Goal: Answer question/provide support: Share knowledge or assist other users

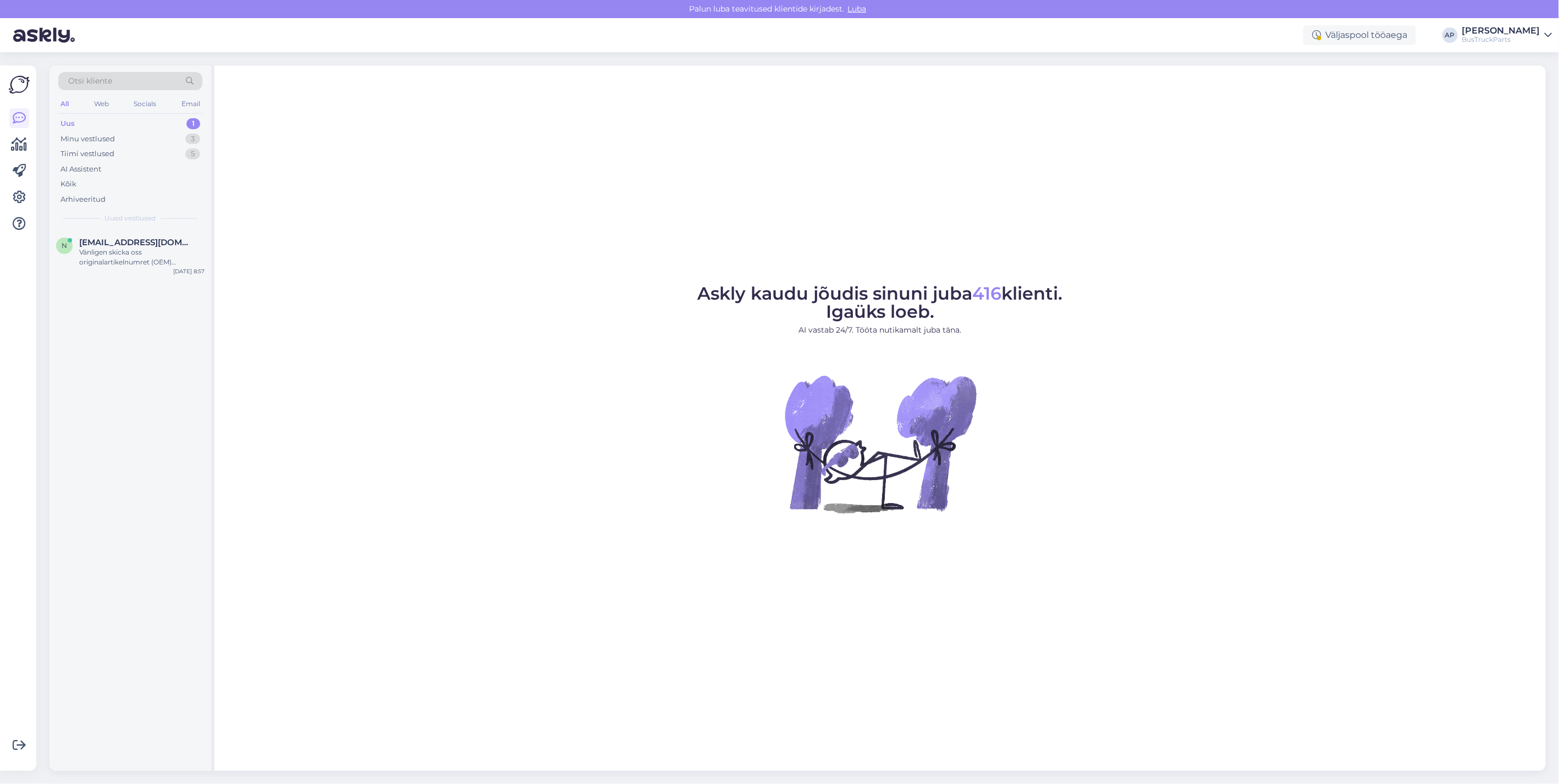
click at [84, 120] on div "Uus 1" at bounding box center [130, 123] width 144 height 15
click at [75, 121] on div "Uus 1" at bounding box center [130, 123] width 144 height 15
click at [66, 123] on div "Uus" at bounding box center [68, 123] width 15 height 11
click at [114, 245] on span "niklas.ek@bussexperten.se" at bounding box center [136, 243] width 114 height 10
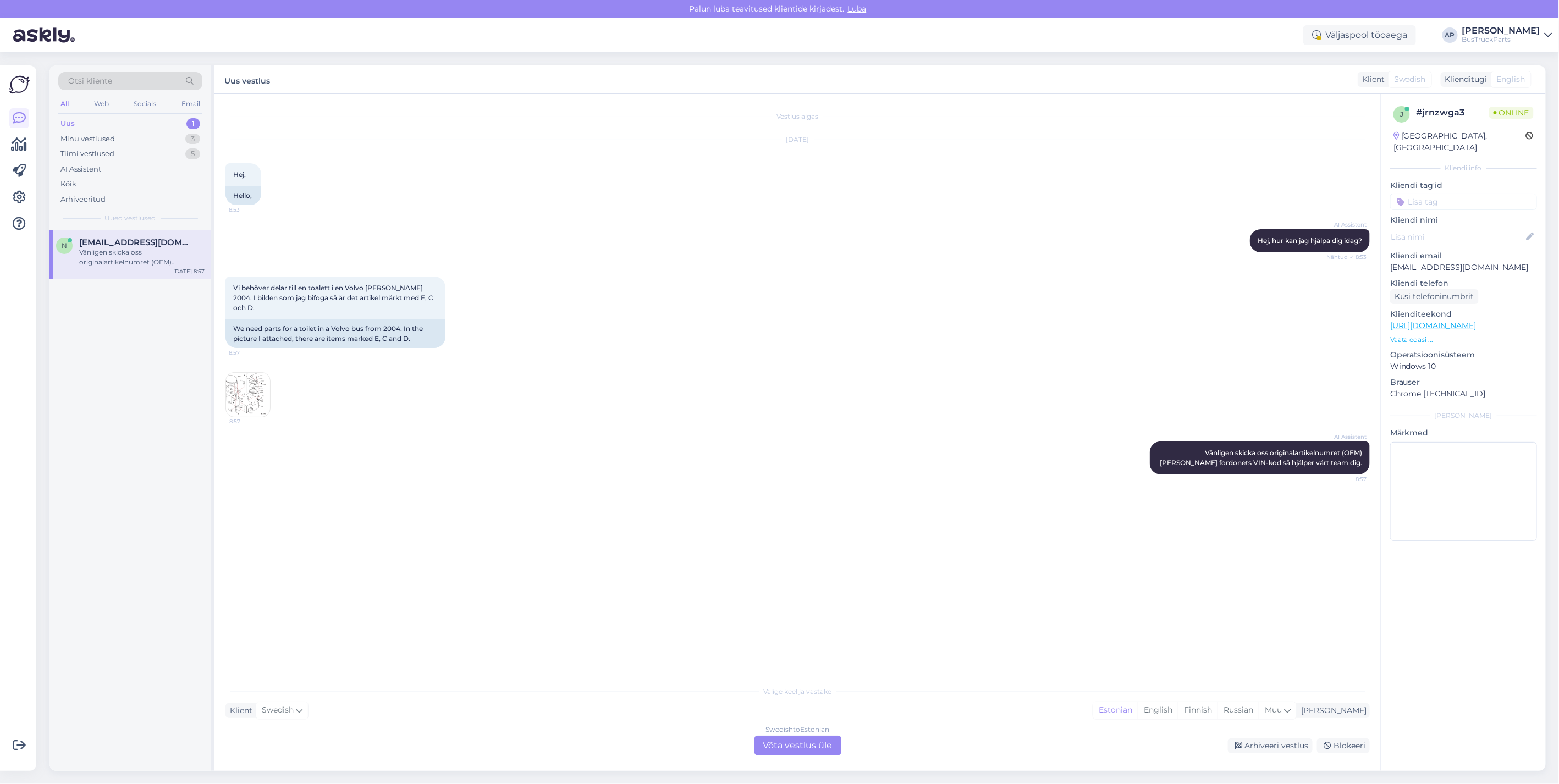
click at [235, 377] on img at bounding box center [248, 394] width 44 height 44
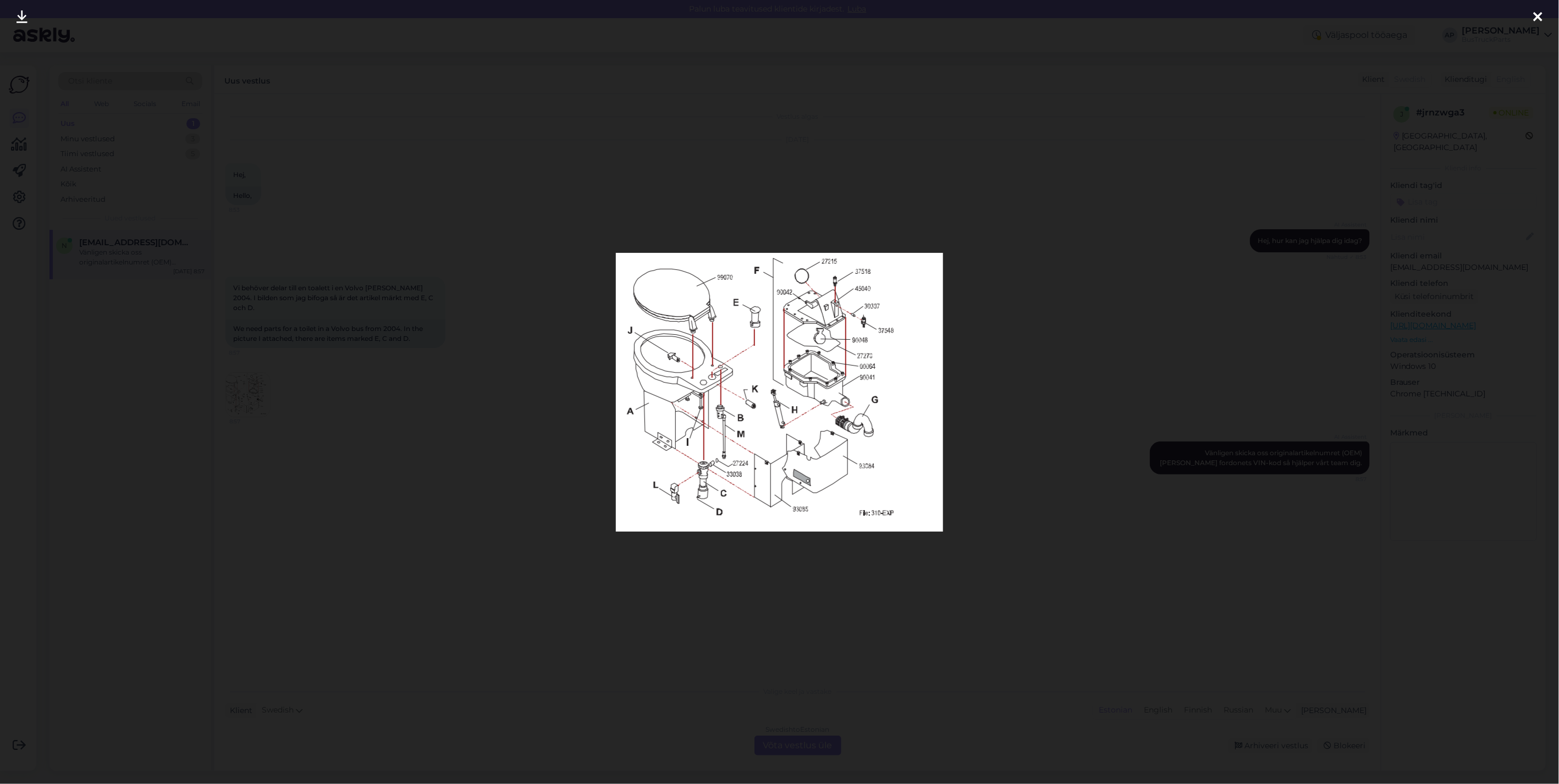
click at [1537, 18] on icon at bounding box center [1538, 18] width 9 height 15
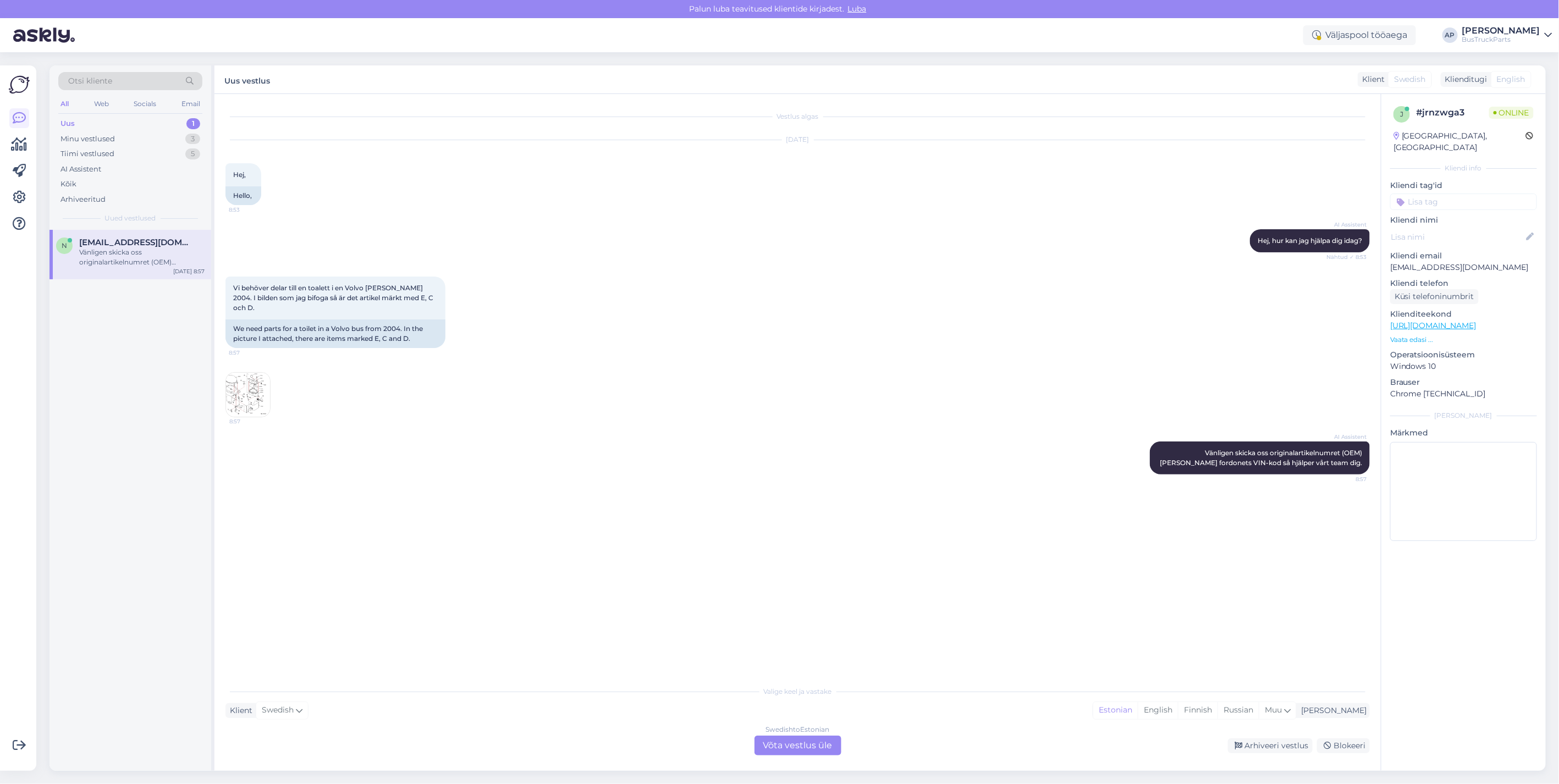
click at [784, 739] on div "Swedish to Estonian Võta vestlus üle" at bounding box center [798, 745] width 87 height 20
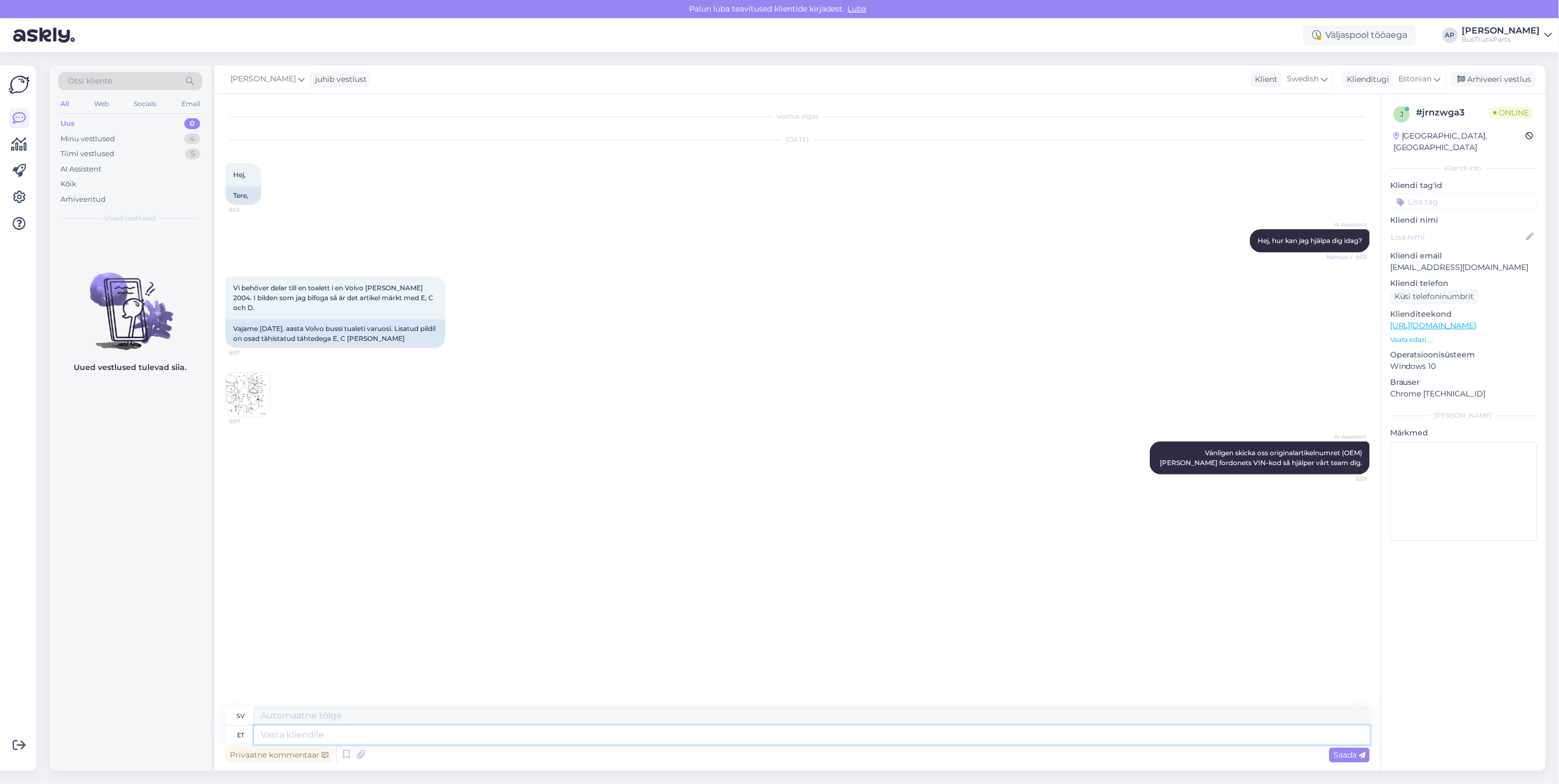
click at [309, 731] on textarea at bounding box center [812, 734] width 1116 height 19
type textarea "hello"
type textarea "Hej"
type textarea "hello."
type textarea "Hej."
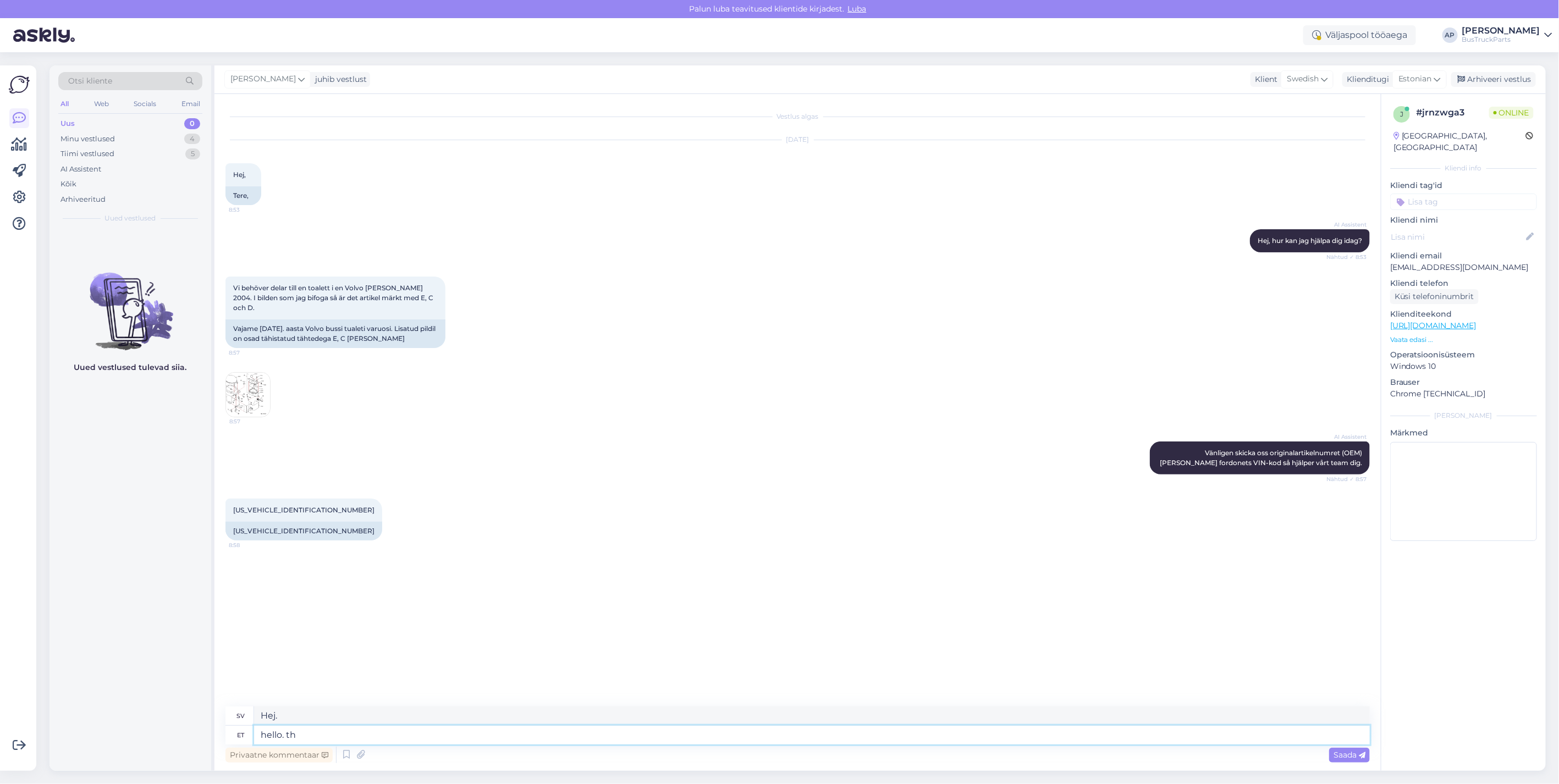
type textarea "hello. tho"
type textarea "hej."
type textarea "hello. those"
type textarea "hej. de där"
type textarea "hello. those parts a"
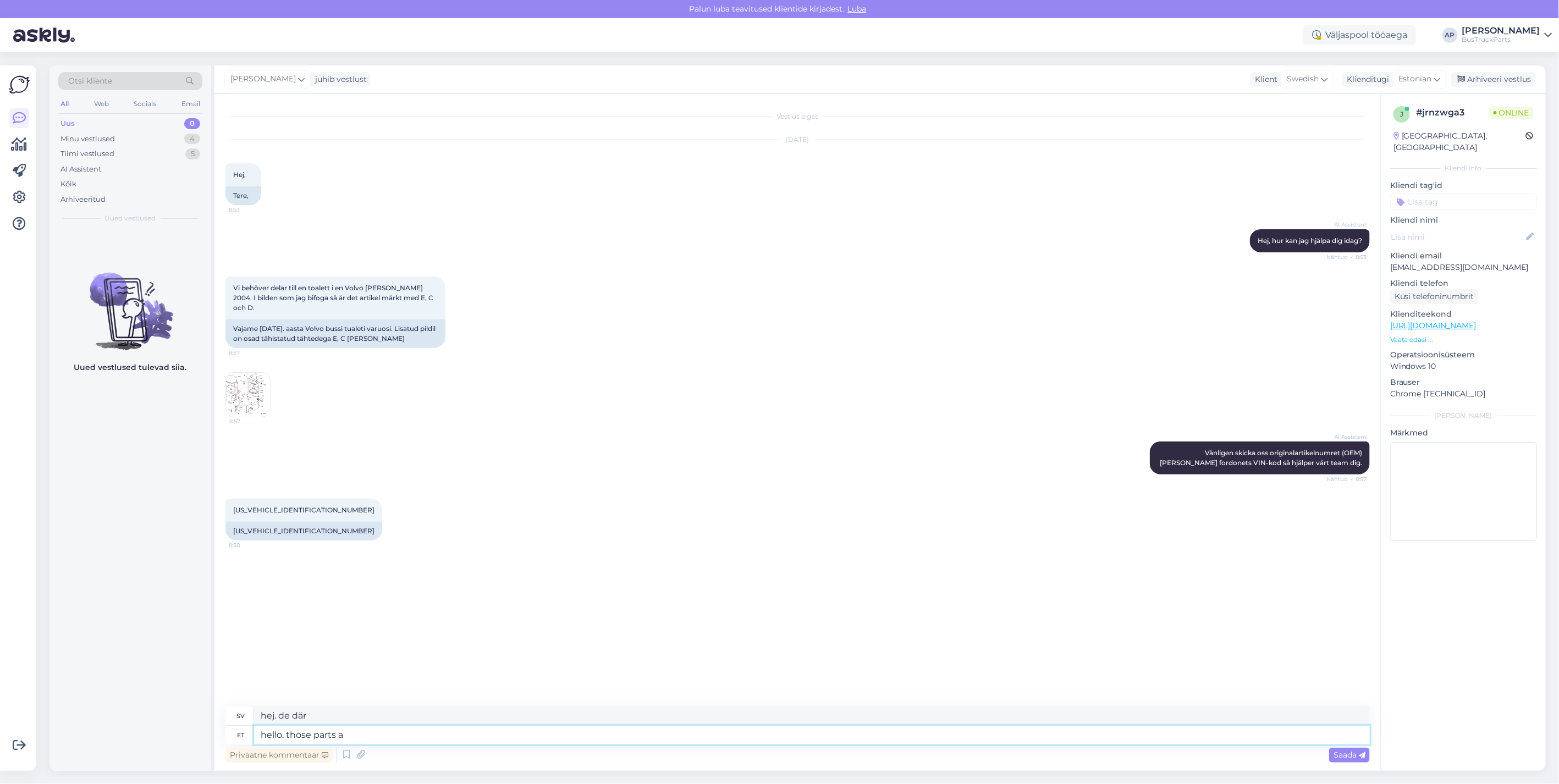
type textarea "hallå. de där delarna"
type textarea "hello. those parts are"
type textarea "Hej. de där delarna är"
type textarea "hello. those parts are not a"
type textarea "Hallå. de delarna är inte"
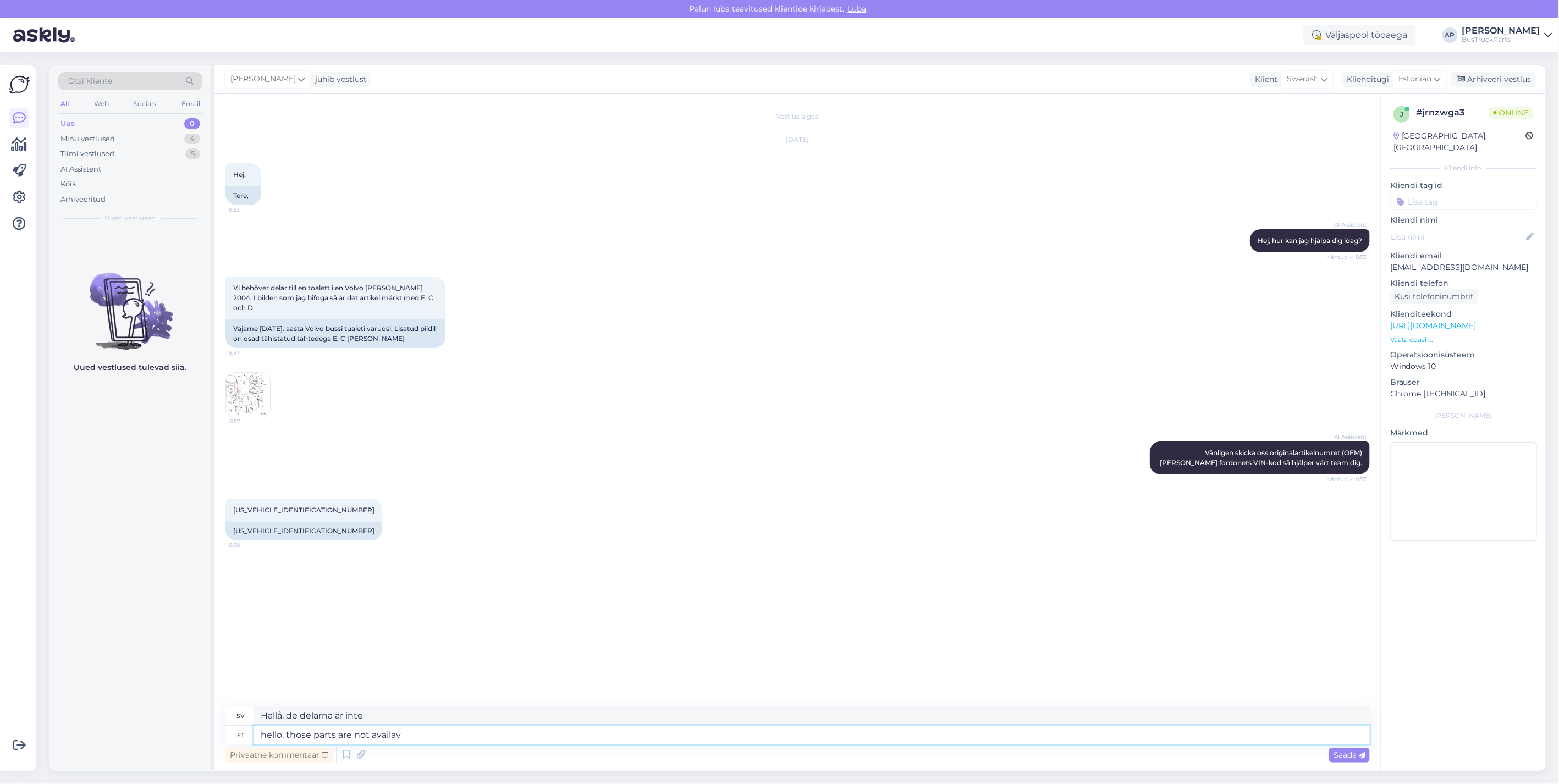
type textarea "hello. those parts are not availavl"
type textarea "Hallå. De där delarna är inte öppningsscenen."
type textarea "hello. those parts"
type textarea "Hallå. de delarna är inte"
type textarea "hello. those"
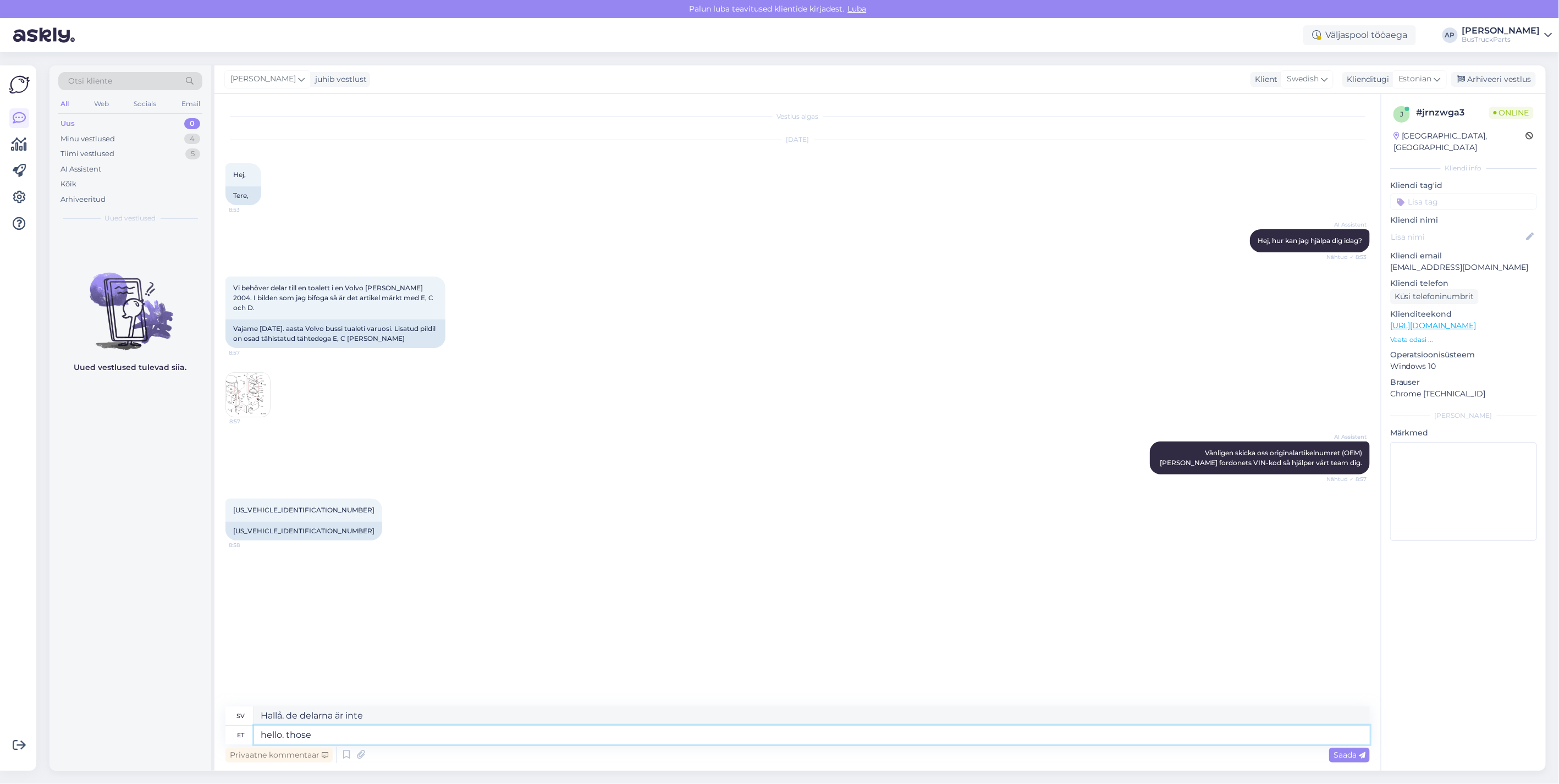
type textarea "Hej. de där delarna är"
type textarea "hello. th"
type textarea "hallå. de där delarna"
type textarea "hello. t"
type textarea "hej. de där"
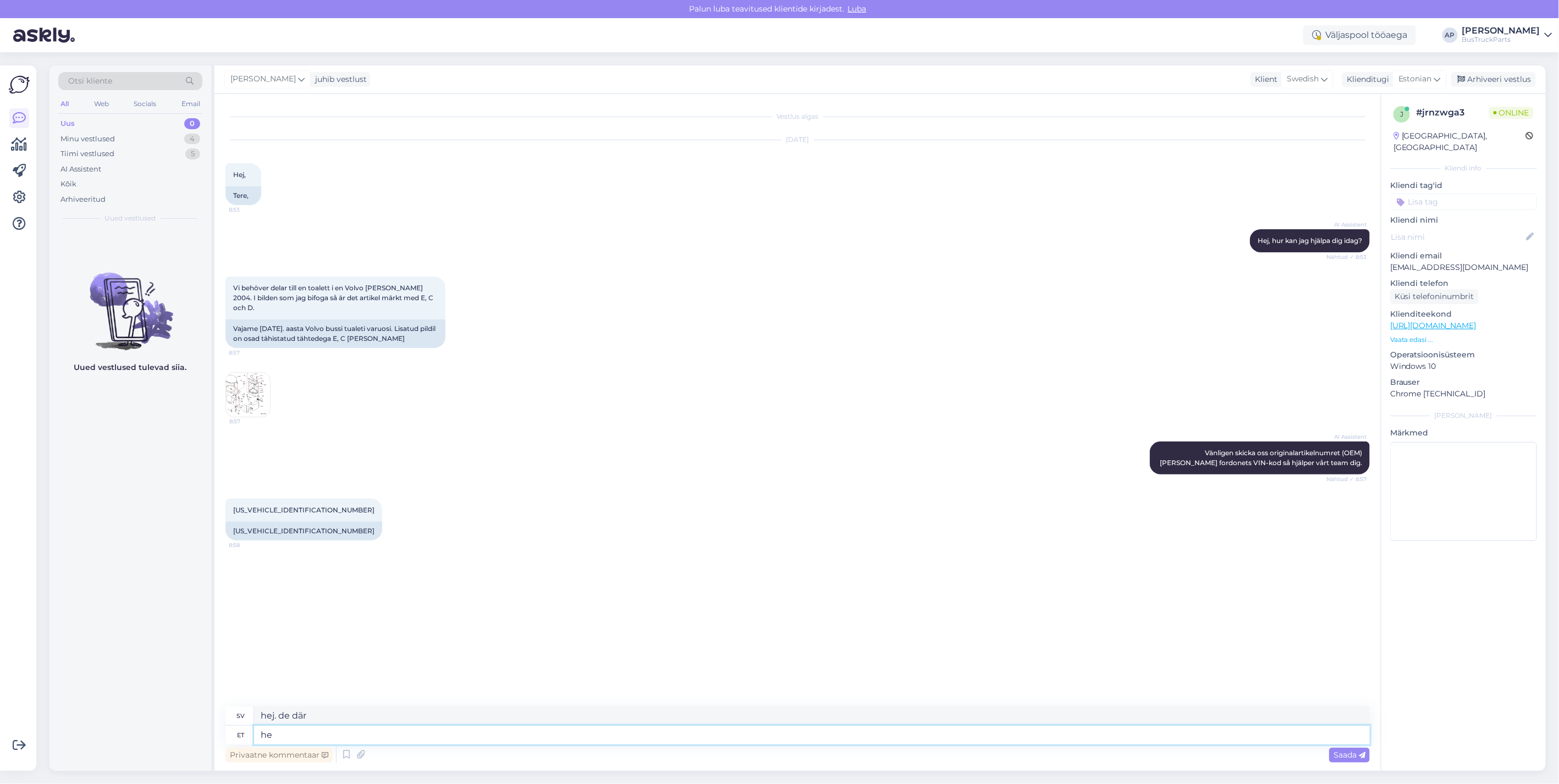
type textarea "h"
type textarea "Hej."
type textarea "tere."
type textarea "Hej."
type textarea "tere. meil"
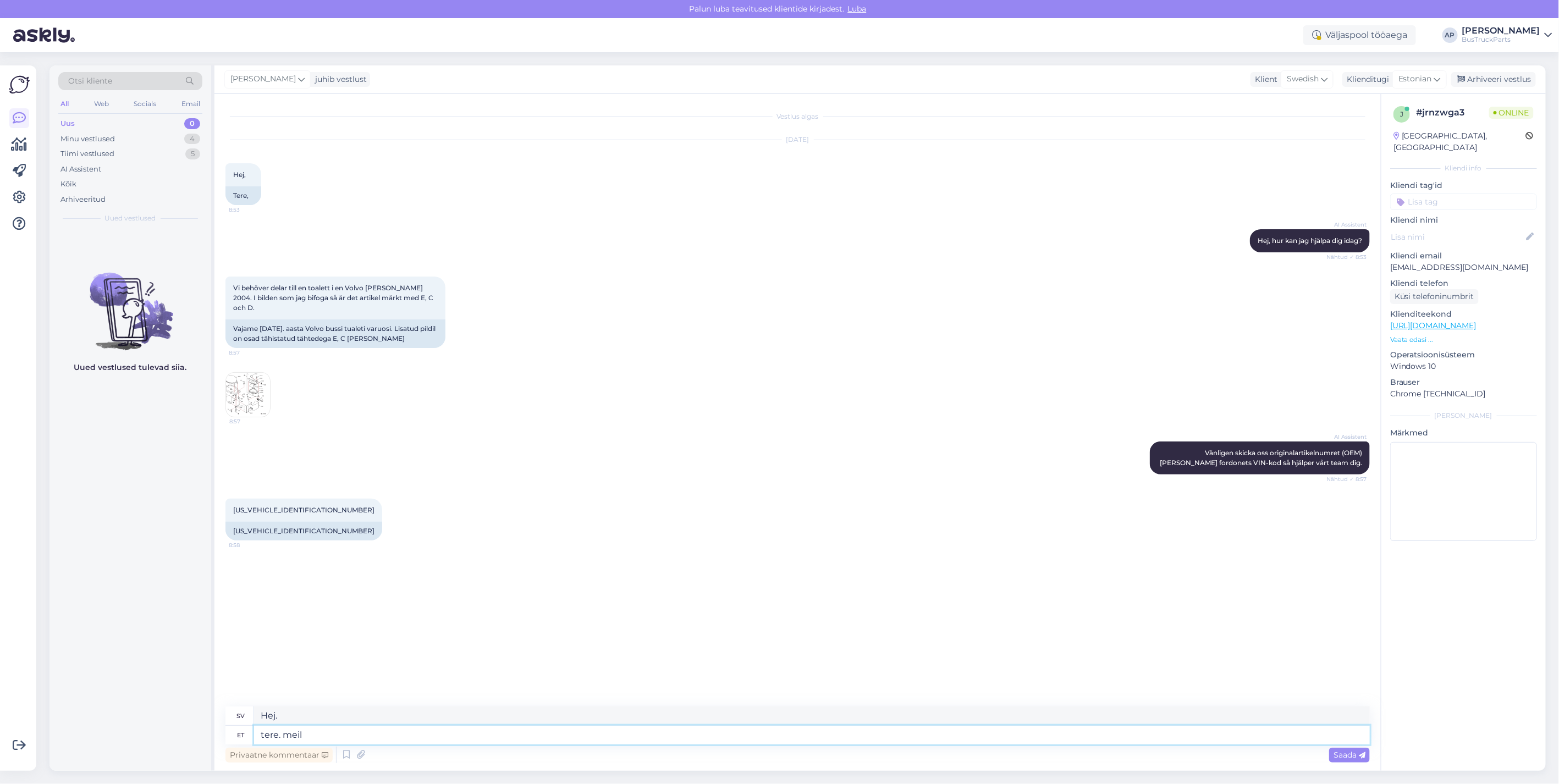
type textarea "hej, vi har"
type textarea "tere. meil pole n"
type textarea "Hallå. Vi har inga."
type textarea "tere. meil pole neid"
type textarea "Hej, vi har dem inte."
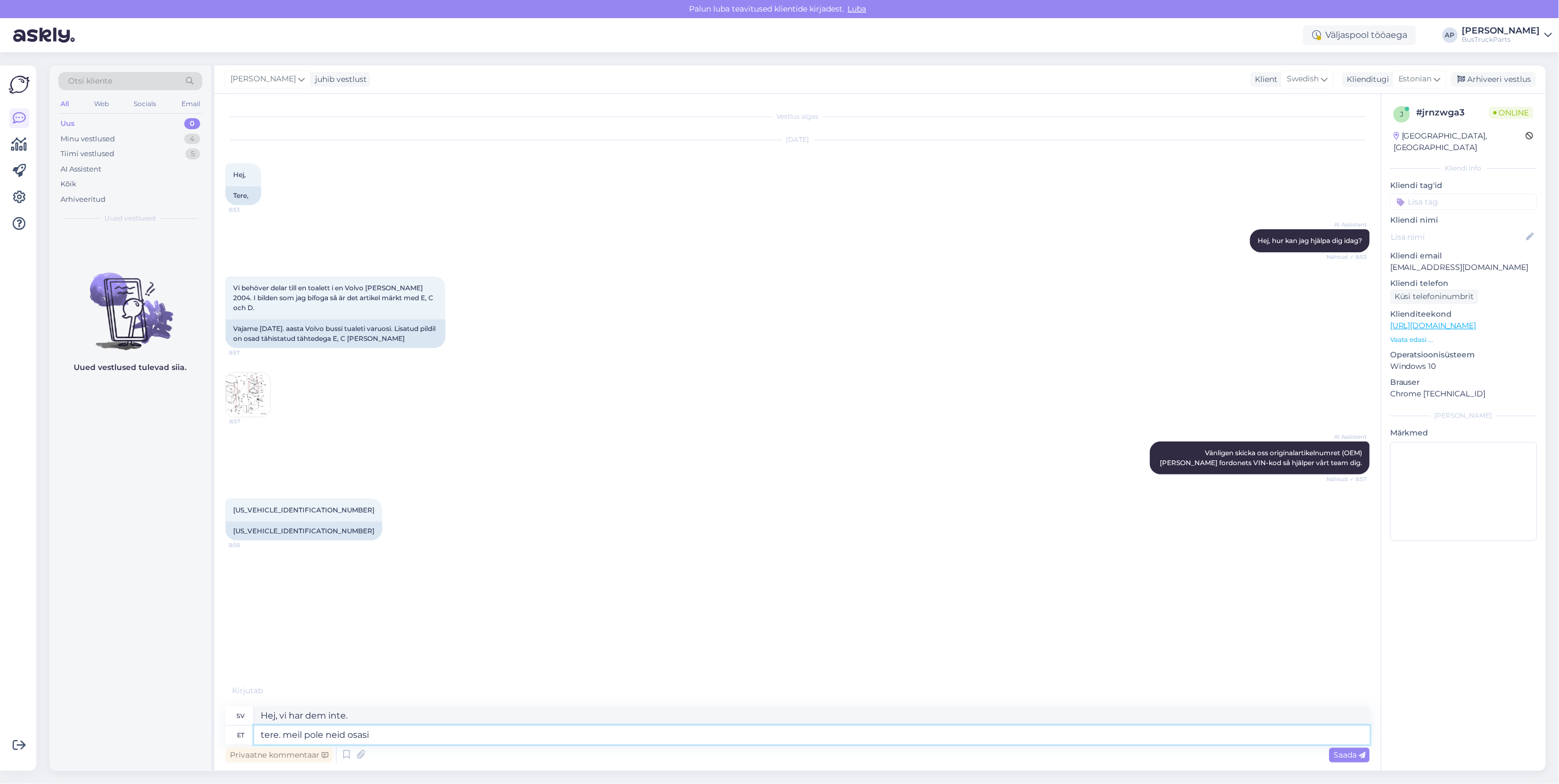
type textarea "tere. meil pole neid osasi p"
type textarea "Hej. Vi har inte dessa delar."
type textarea "tere. meil pole neid osasi pakkuda"
type textarea "Hej, vi har inte dessa delar tillgängliga."
click at [255, 381] on img at bounding box center [248, 394] width 44 height 44
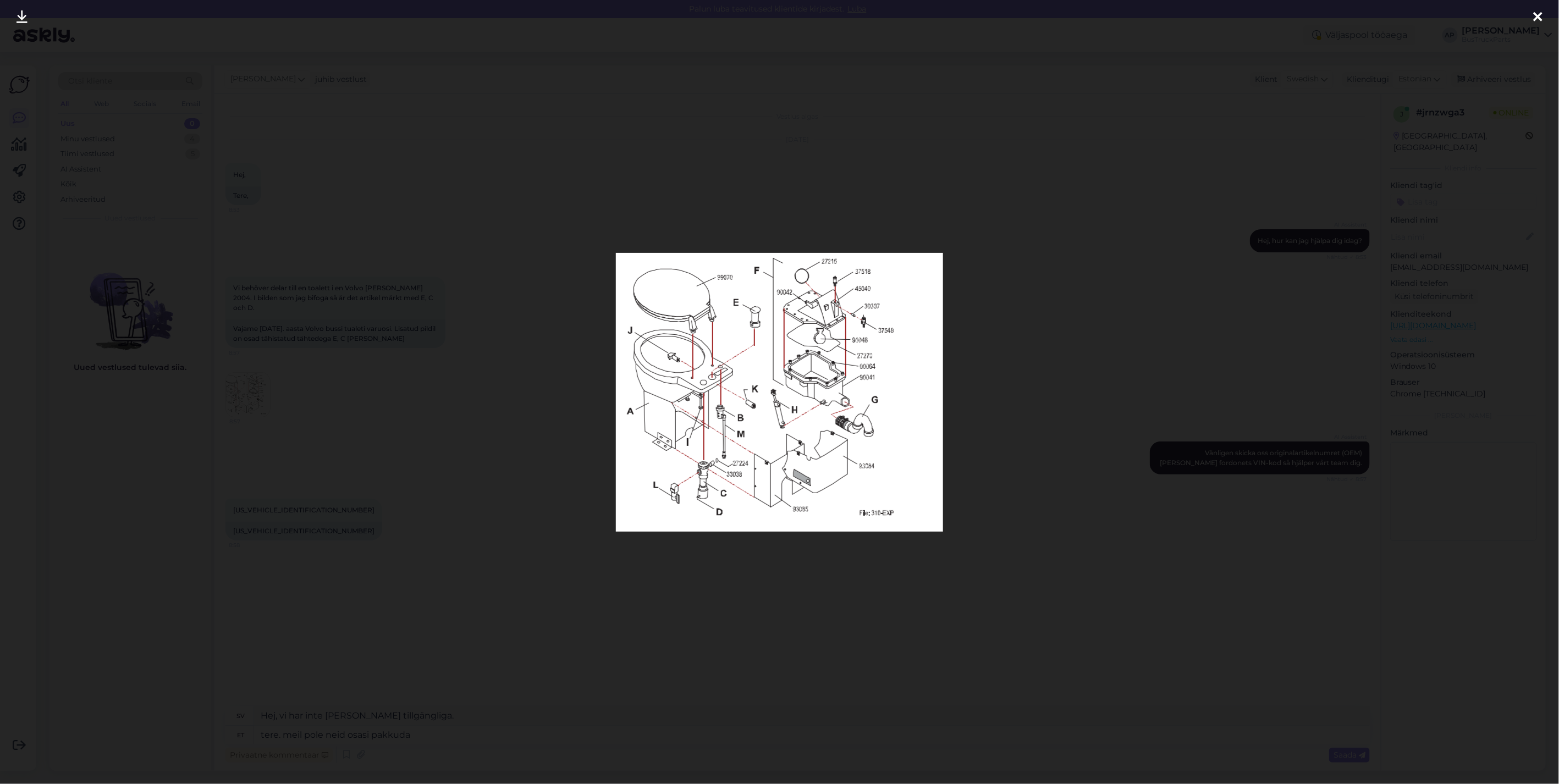
drag, startPoint x: 24, startPoint y: 14, endPoint x: 51, endPoint y: 39, distance: 36.8
click at [24, 14] on icon at bounding box center [22, 18] width 11 height 15
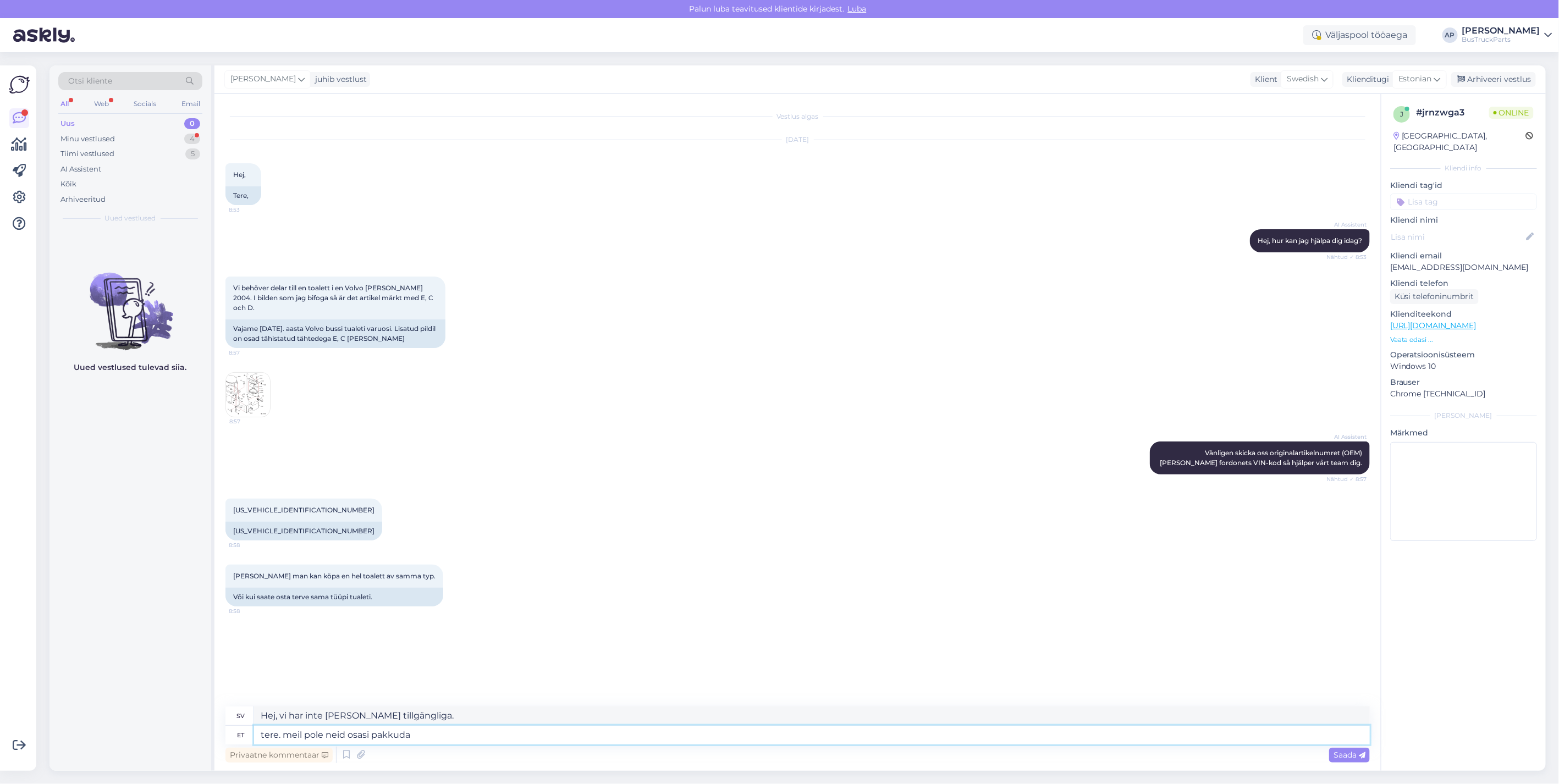
click at [455, 733] on textarea "tere. meil pole neid osasi pakkuda" at bounding box center [812, 734] width 1116 height 19
type textarea "tere. meil pole neid osasi pakkuda."
click at [1345, 760] on div "Saada" at bounding box center [1349, 755] width 41 height 15
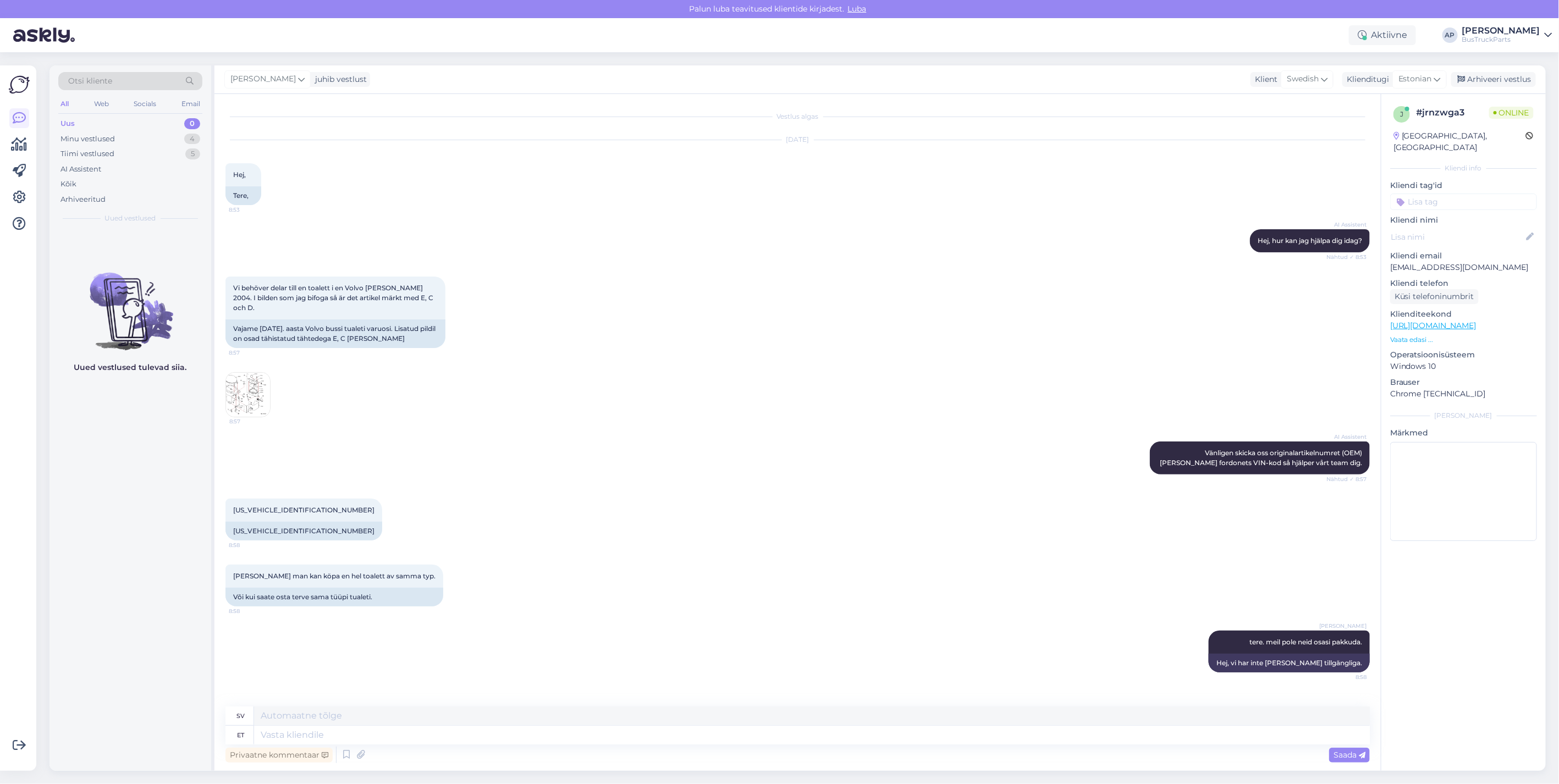
click at [244, 380] on img at bounding box center [248, 394] width 44 height 44
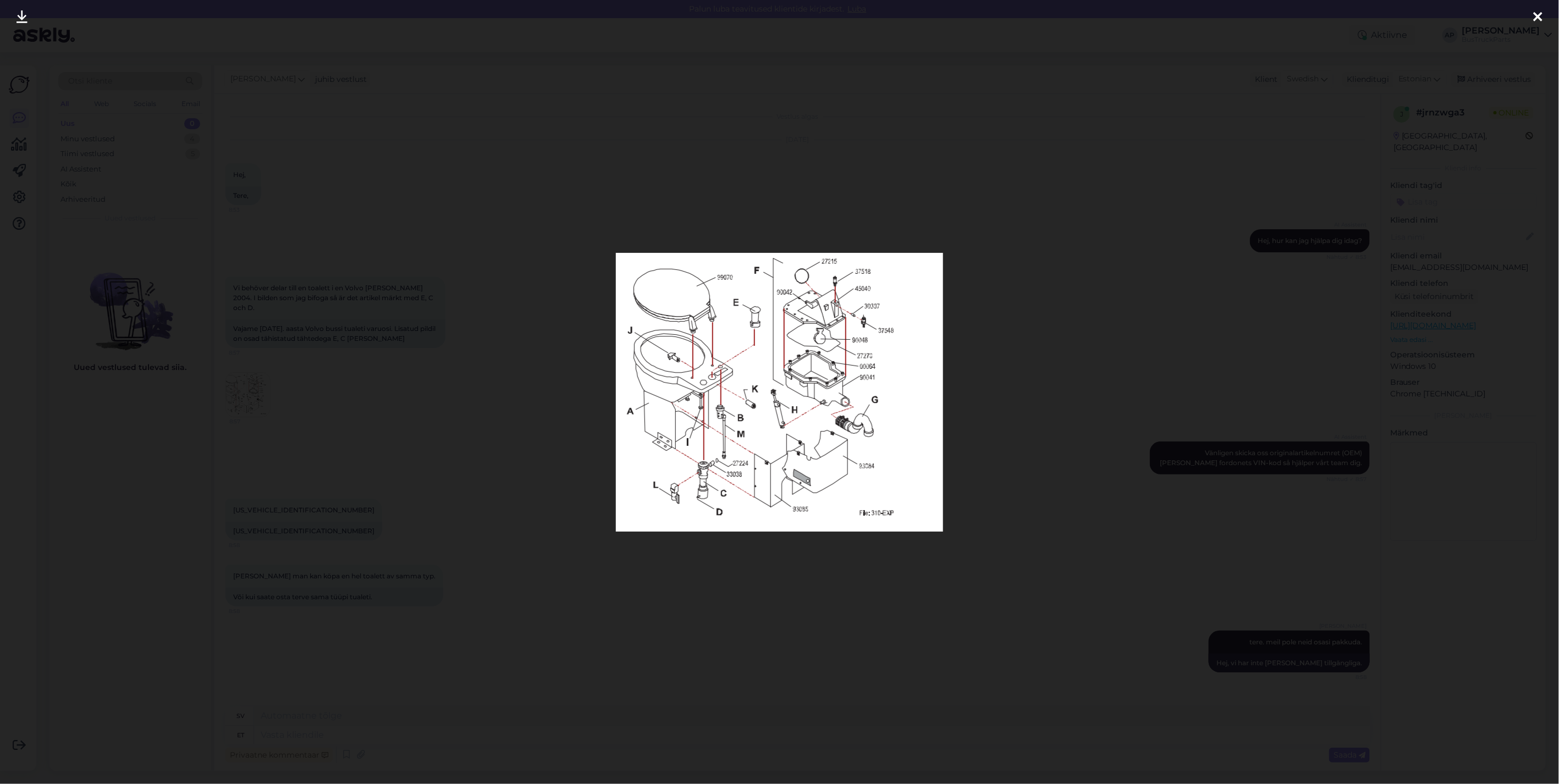
click at [1537, 15] on icon at bounding box center [1538, 18] width 9 height 15
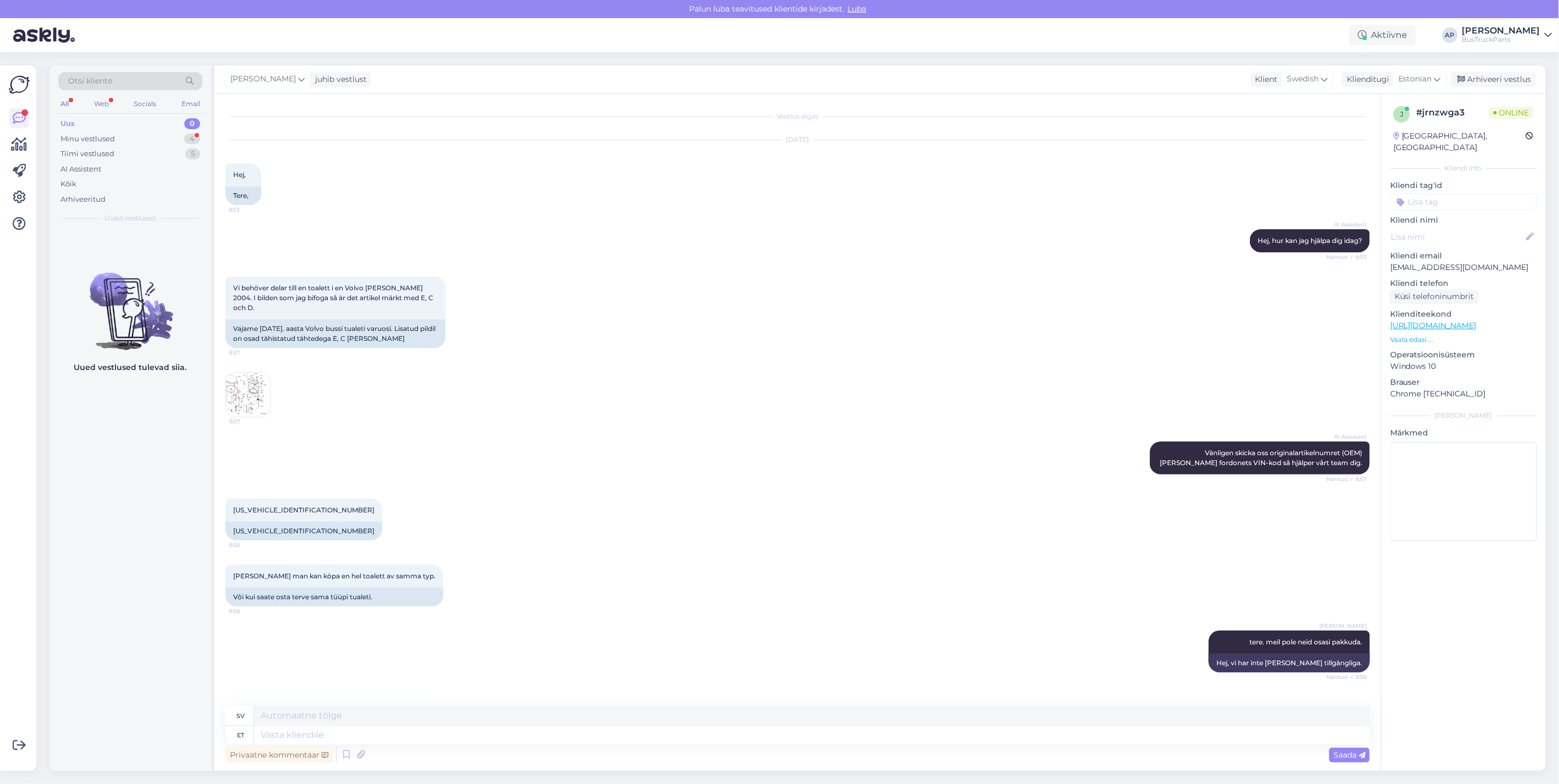
scroll to position [43, 0]
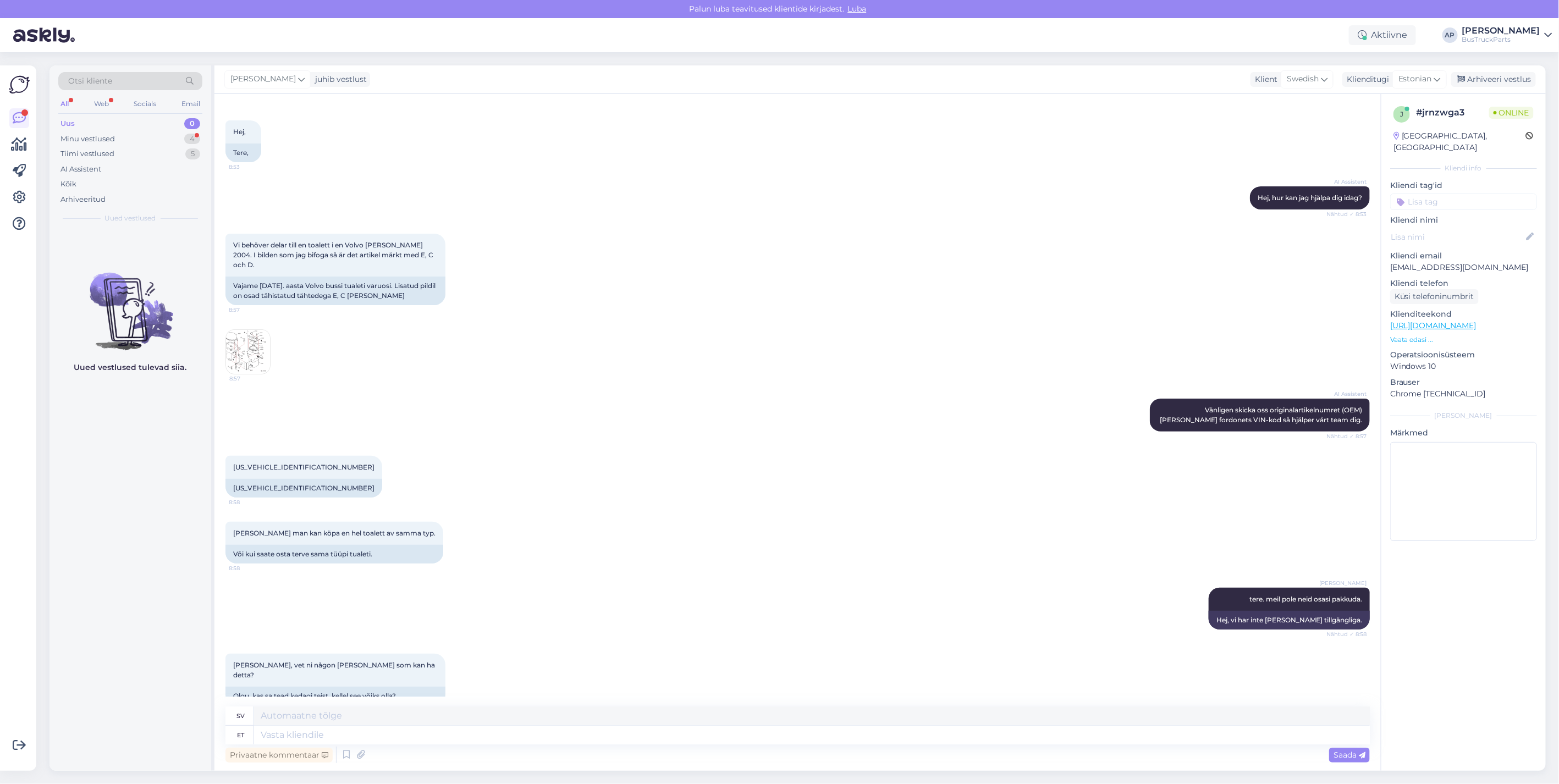
click at [241, 331] on img at bounding box center [248, 351] width 44 height 44
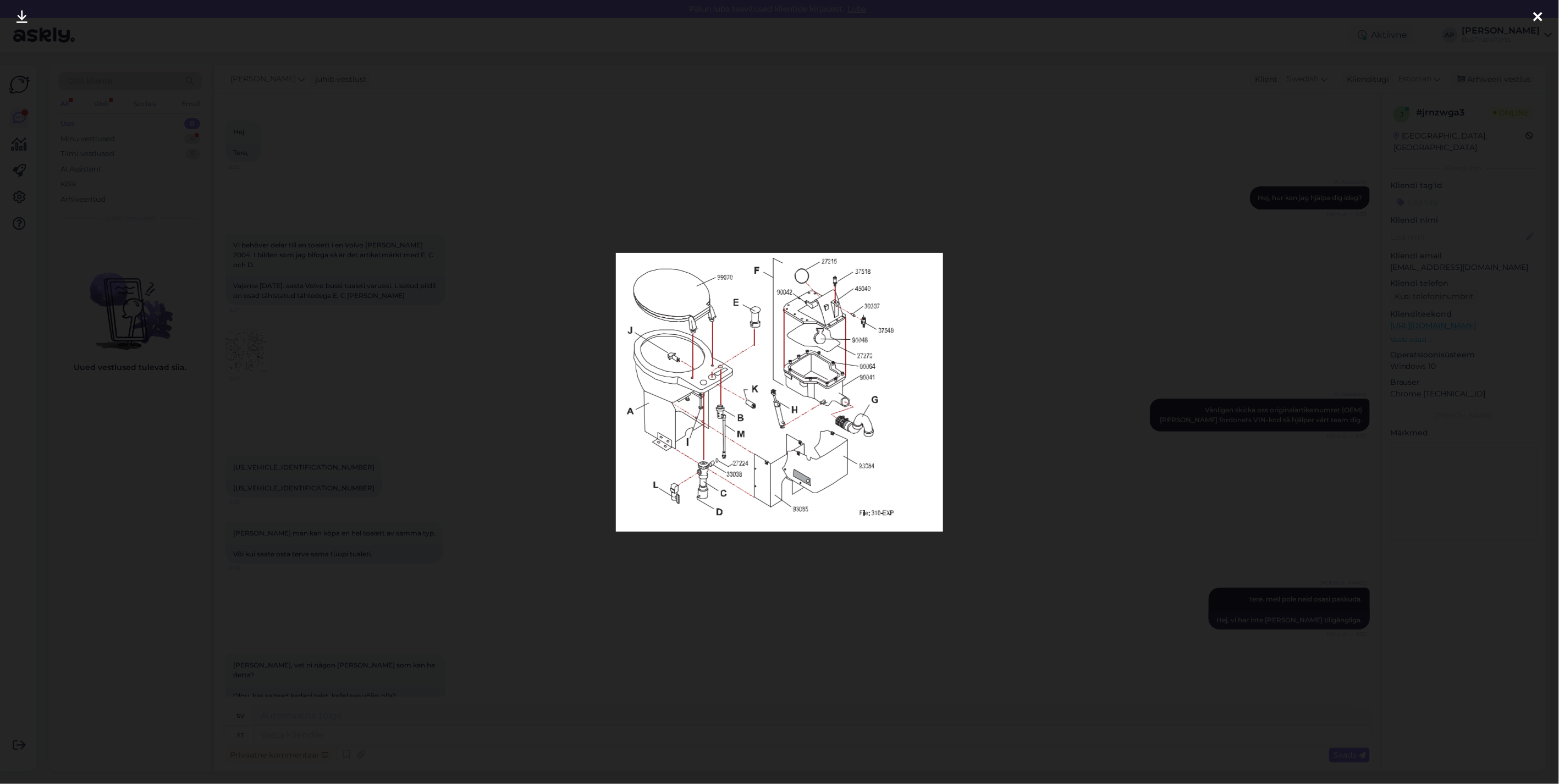
click at [1534, 15] on icon at bounding box center [1538, 18] width 9 height 15
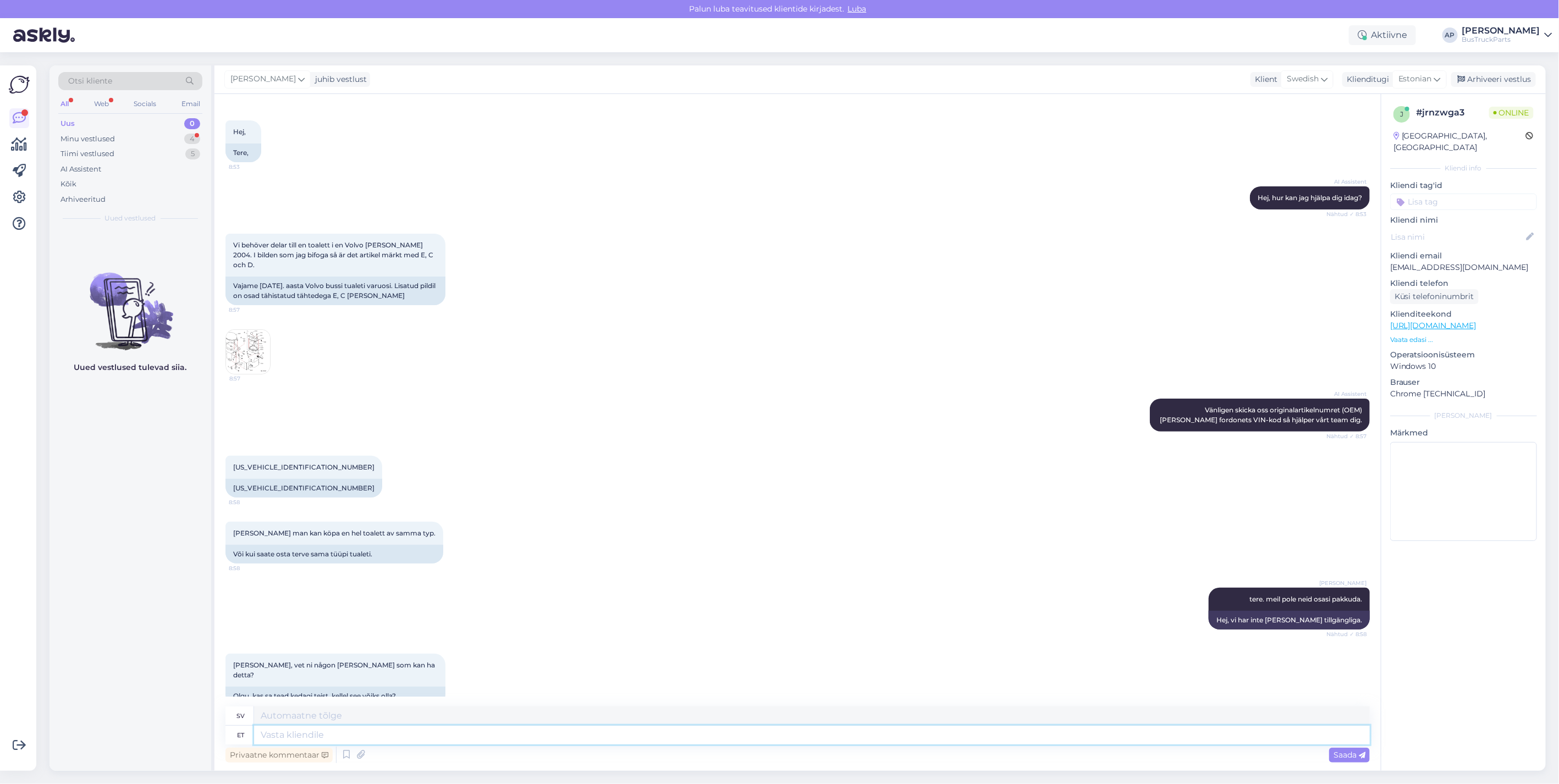
click at [285, 732] on textarea at bounding box center [812, 734] width 1116 height 19
type textarea "vaadake"
type textarea "titt"
type textarea "vaadake kes"
type textarea "titta på det"
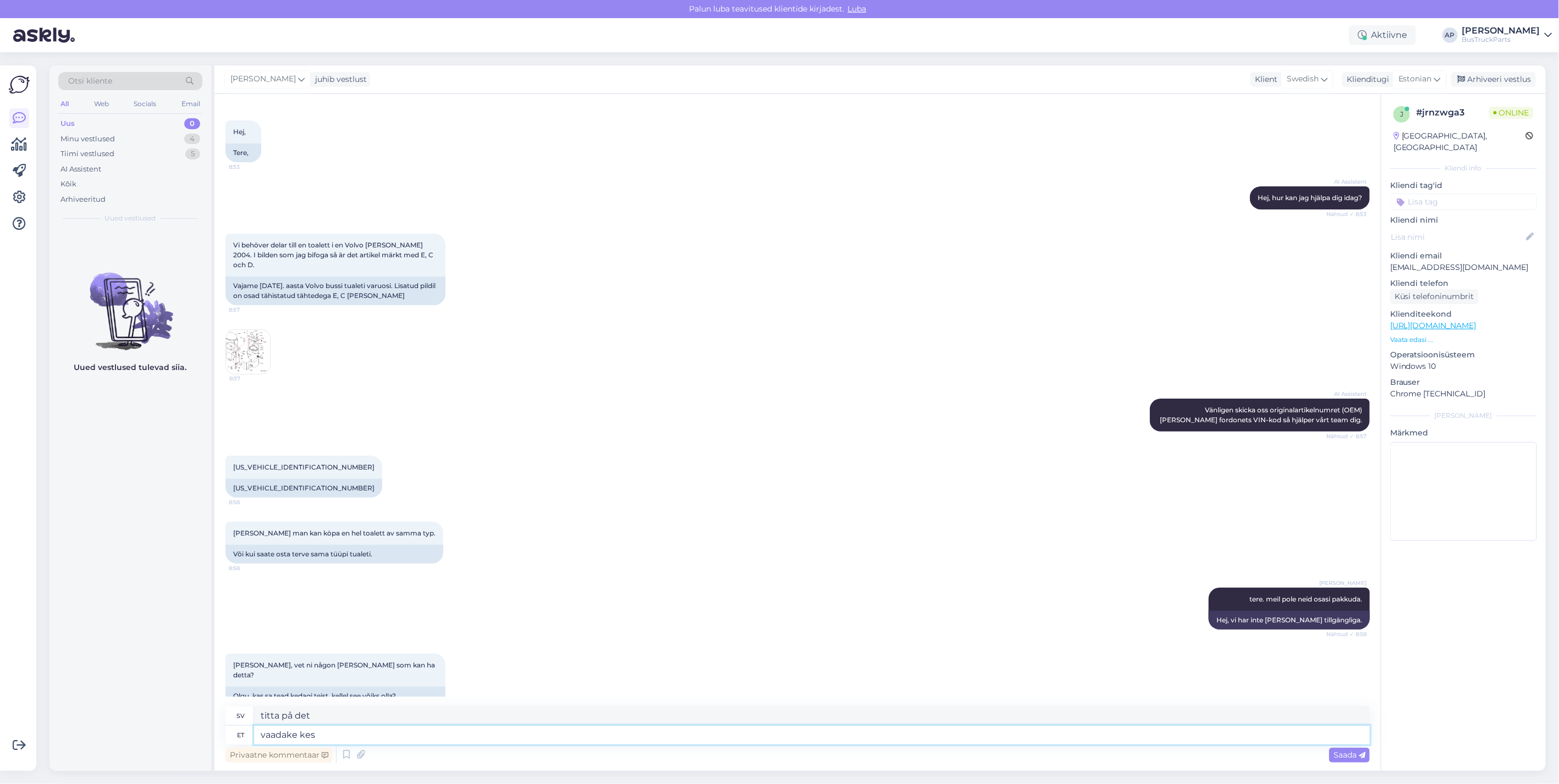
type textarea "vaadake kes"
type textarea "titta vem"
type textarea "vaadake kes on s"
type textarea "titta vem det är"
type textarea "vaadake kes on selle s"
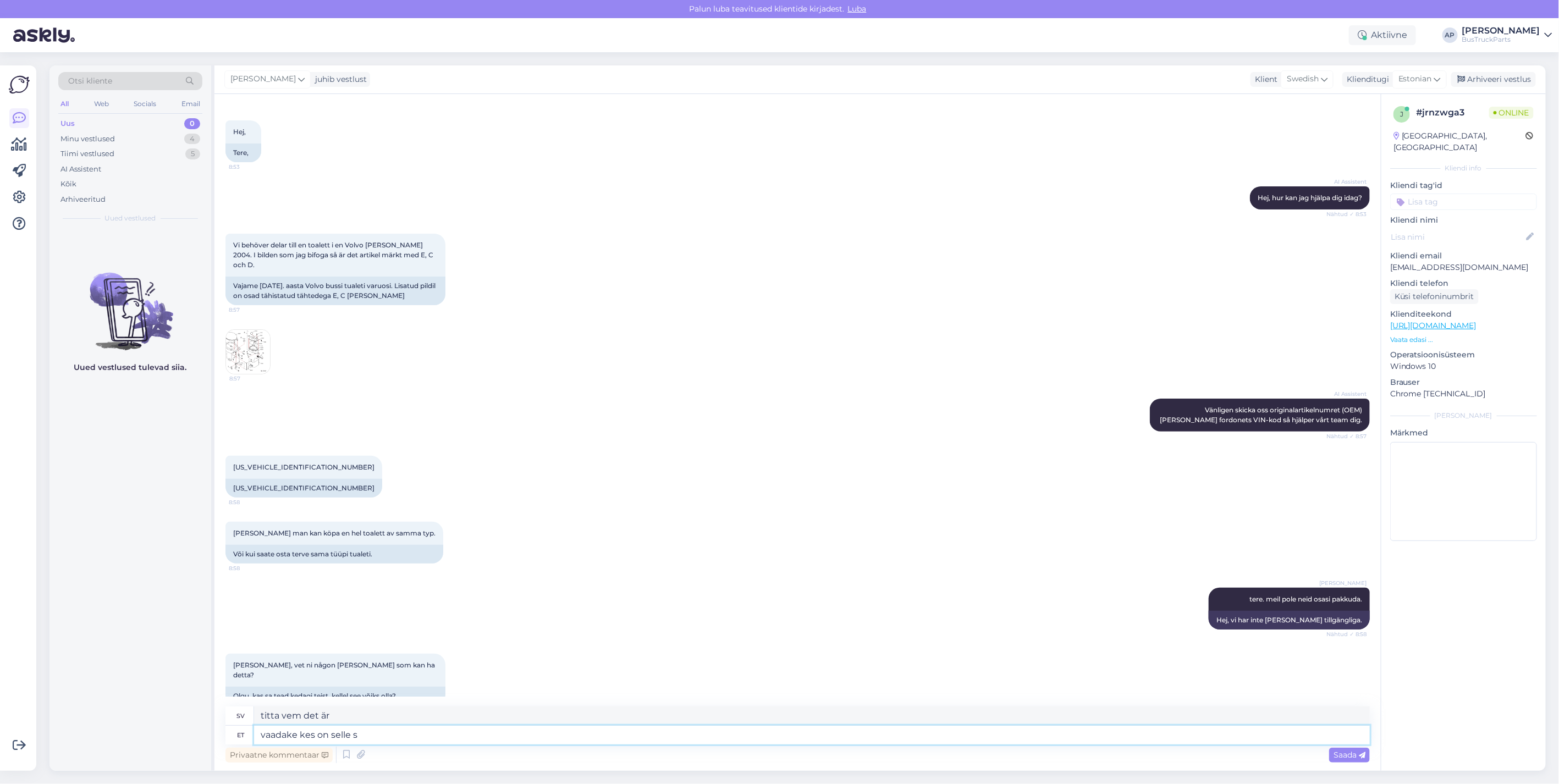
type textarea "Titta vem det är."
type textarea "vaadake kes on selle seadme"
type textarea "se vem som är på den här enheten"
type textarea "vaadake kes on selle seadme valmistaja"
type textarea "titta vem som tillverkade den här apparaten"
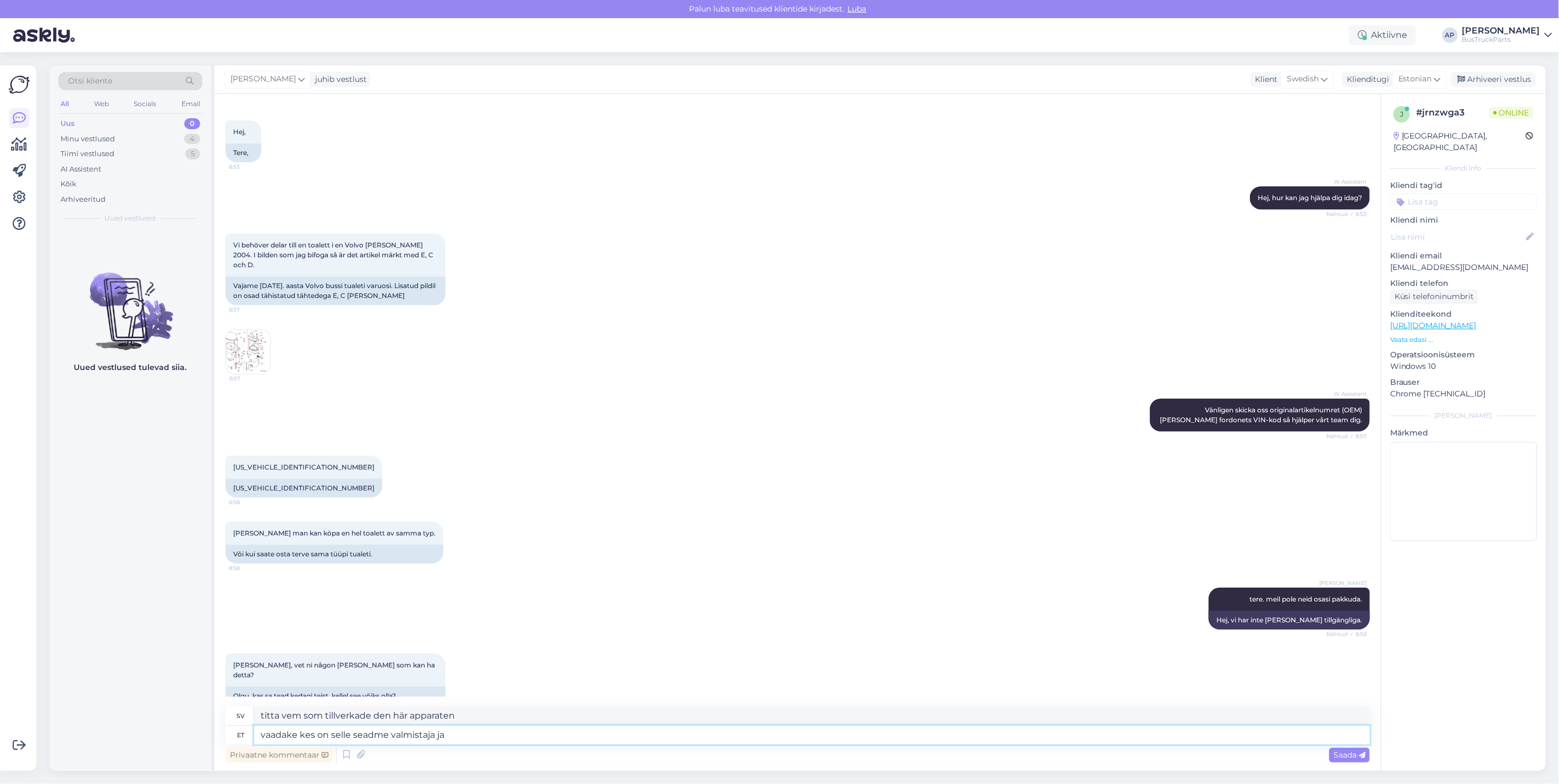
type textarea "vaadake kes on selle seadme valmistaja ja"
type textarea "se vem som är tillverkaren av den här enheten och"
type textarea "vaadake kes on selle seadme valmistaja ja pöö"
type textarea "se vem som är tillverkaren av den här enheten och p"
type textarea "vaadake kes on selle seadme valmistaja ja pöördu"
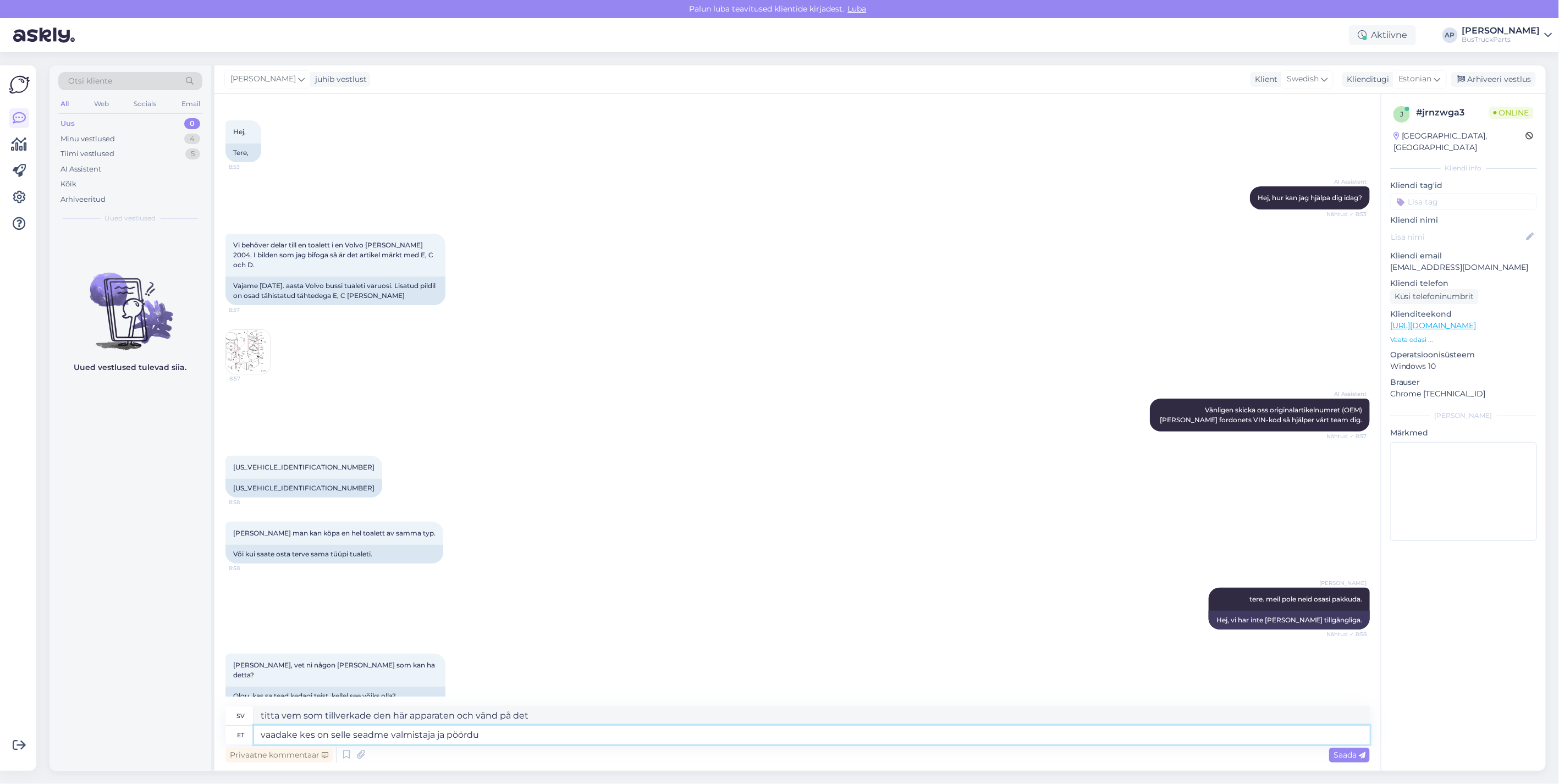
type textarea "se vem tillverkaren av den här enheten är och kontakta"
type textarea "vaadake kes on selle seadme valmistaja ja pöörduge siis s"
type textarea "se vem tillverkaren av den här enheten är och kontakta sedan"
type textarea "vaadake kes on selle seadme valmistaja ja pöörduge siis selle"
type textarea "se vem tillverkaren av den här enheten är och kontakta den sedan"
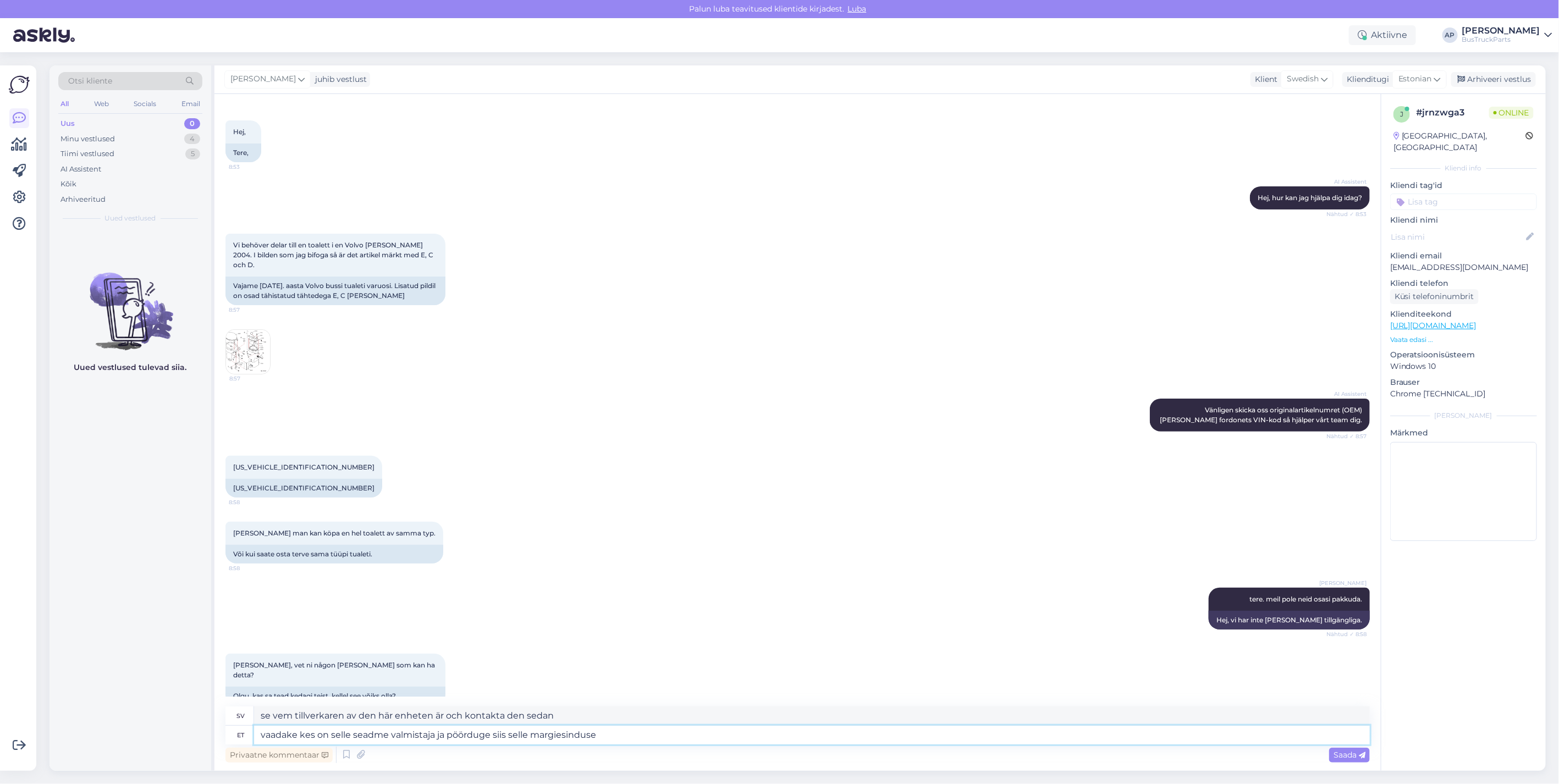
type textarea "vaadake kes on selle seadme valmistaja ja pöörduge siis selle margiesinduse"
type textarea "Kontrollera vem tillverkaren av den här enheten är och kontakta sedan märkesrep…"
type textarea "vaadake kes on selle seadme valmistaja ja pöörduge siis selle margiesinduse poo…"
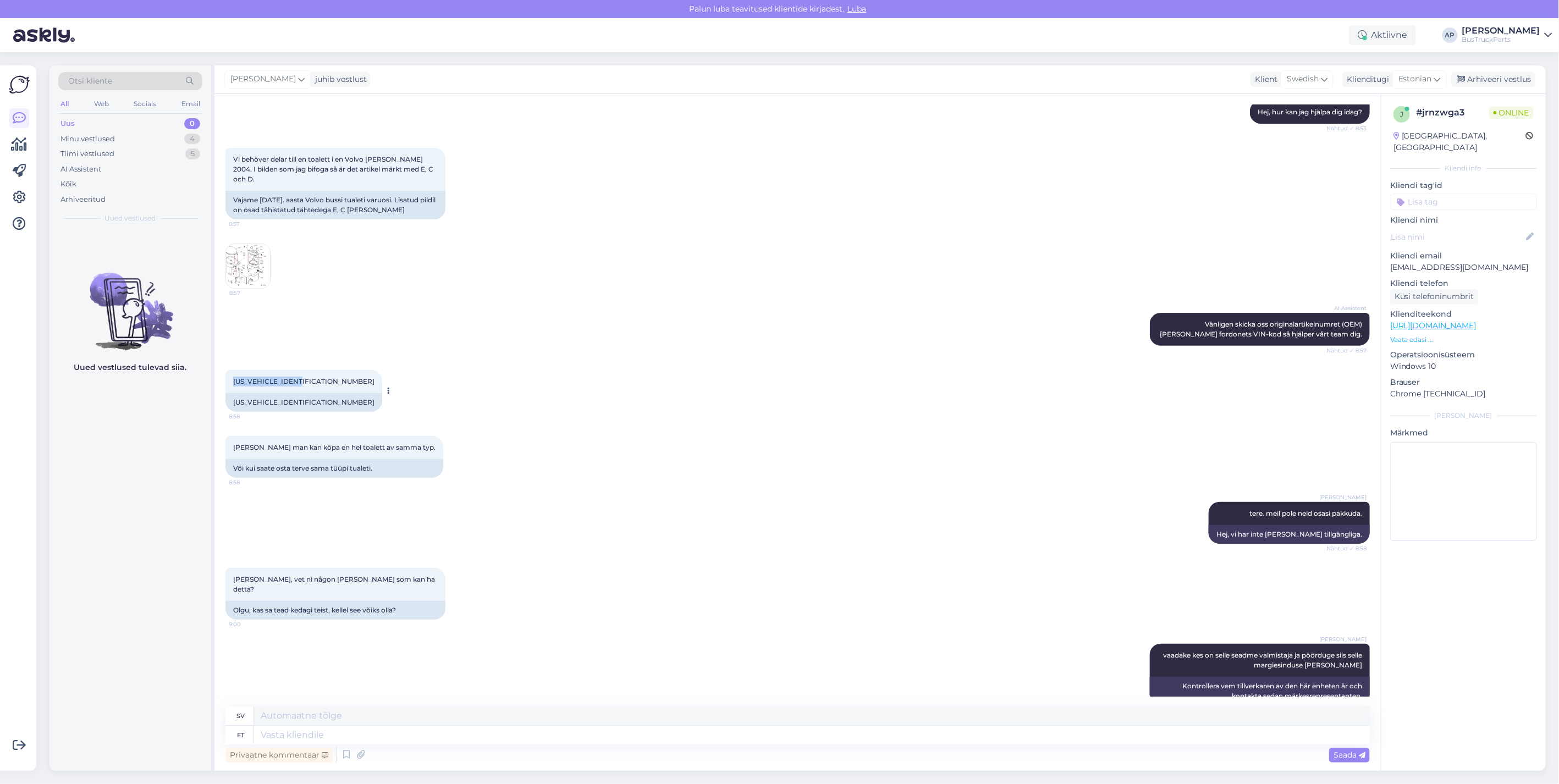
drag, startPoint x: 303, startPoint y: 368, endPoint x: 225, endPoint y: 366, distance: 78.0
click at [226, 370] on div "YV3R8F9144A015701 8:58" at bounding box center [304, 382] width 157 height 23
drag, startPoint x: 225, startPoint y: 366, endPoint x: 241, endPoint y: 367, distance: 16.0
copy span "YV3R8F9144A015701"
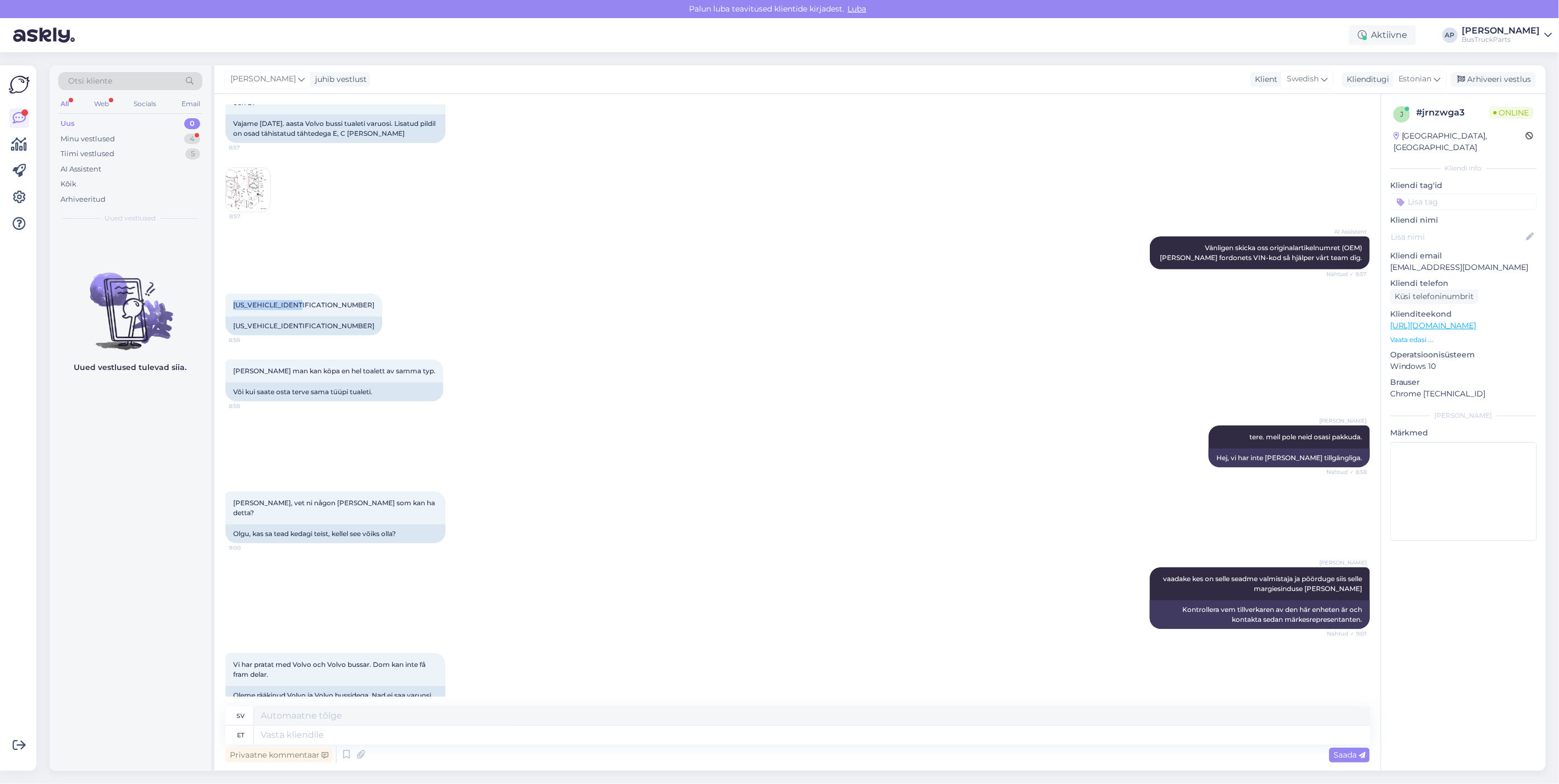
click at [253, 171] on img at bounding box center [248, 189] width 44 height 44
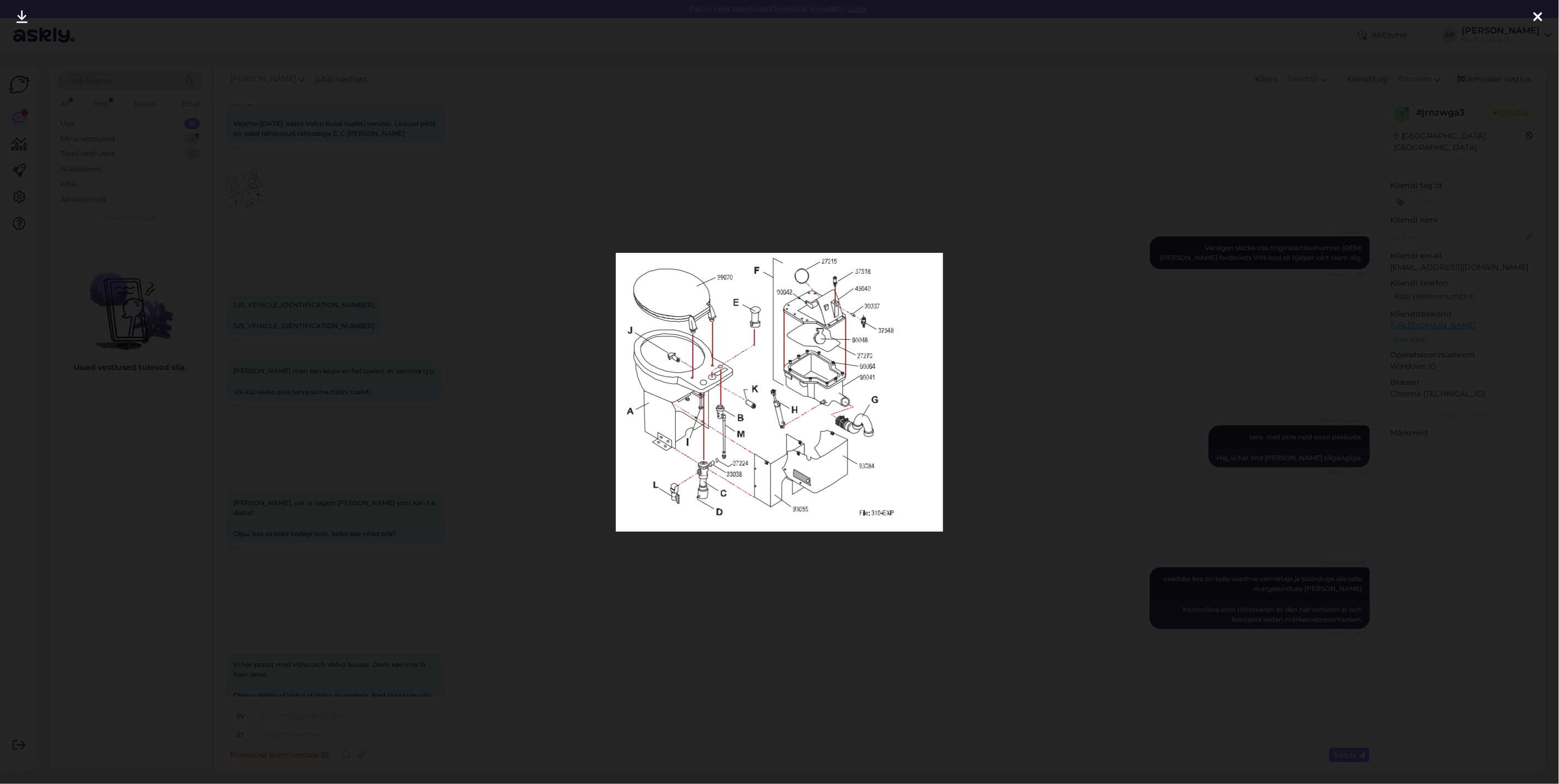
click at [1540, 15] on icon at bounding box center [1538, 18] width 9 height 15
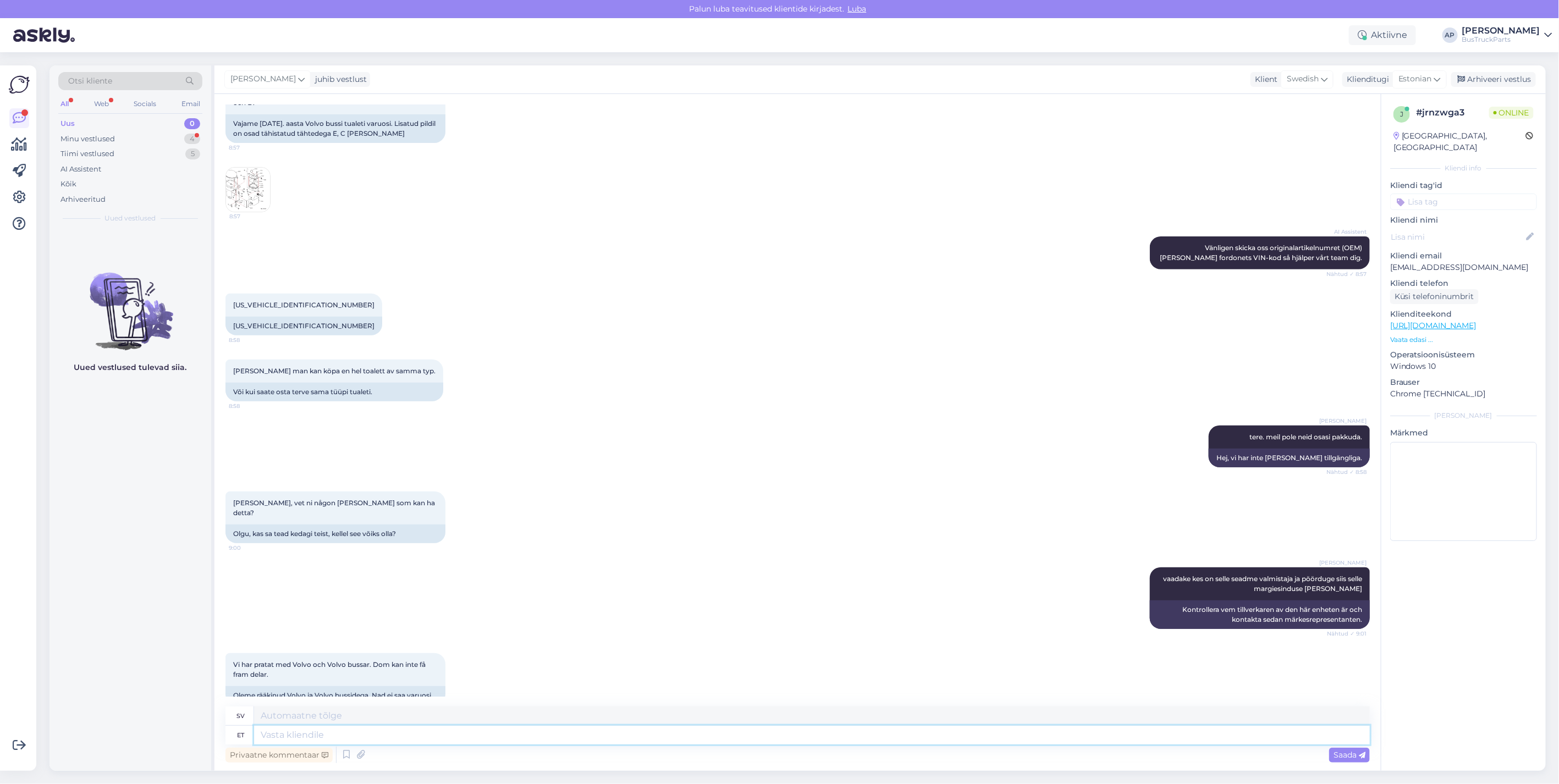
click at [287, 737] on textarea at bounding box center [812, 734] width 1116 height 19
click at [238, 172] on img at bounding box center [248, 189] width 44 height 44
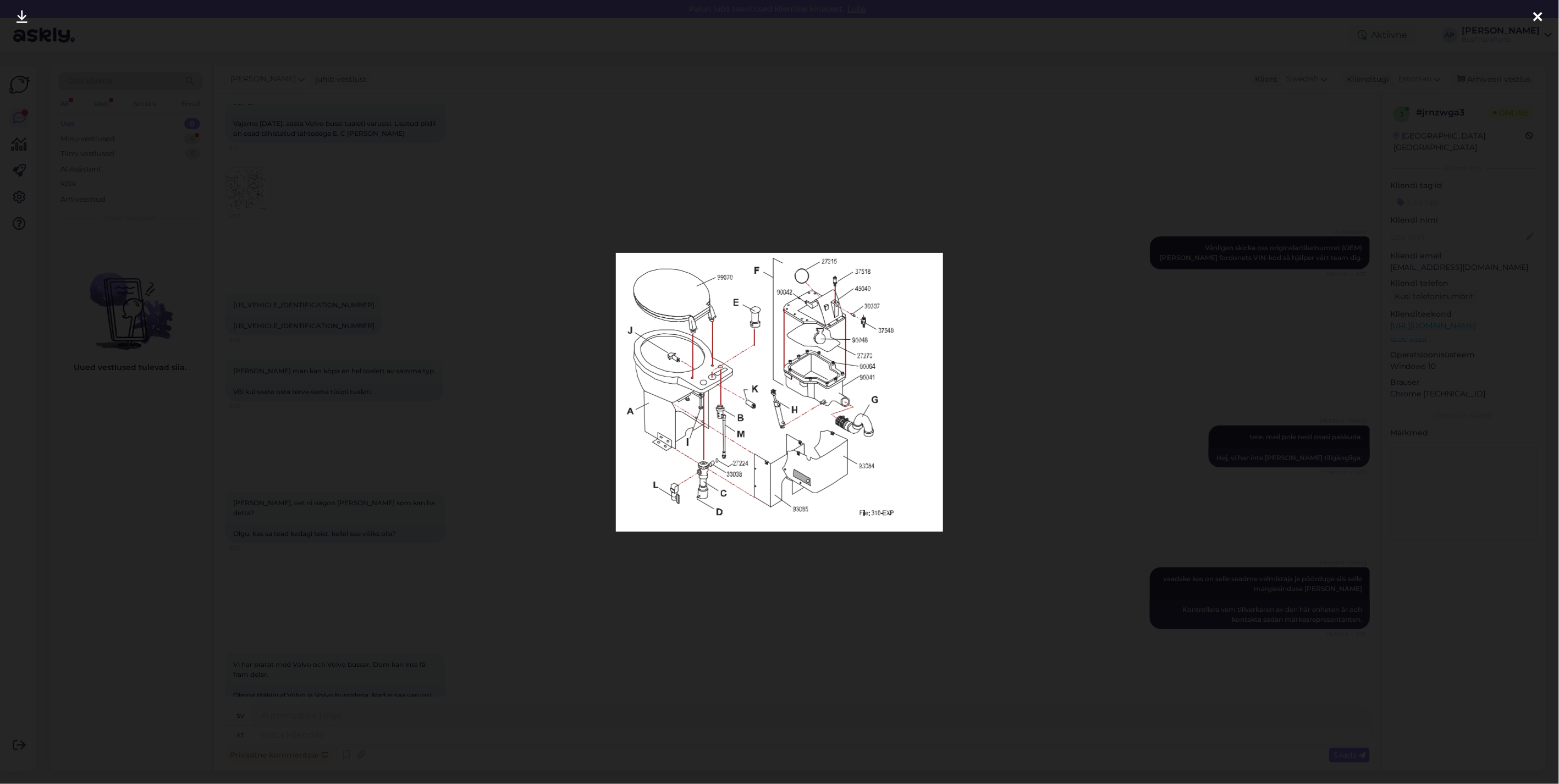
click at [1531, 17] on div at bounding box center [1538, 17] width 22 height 34
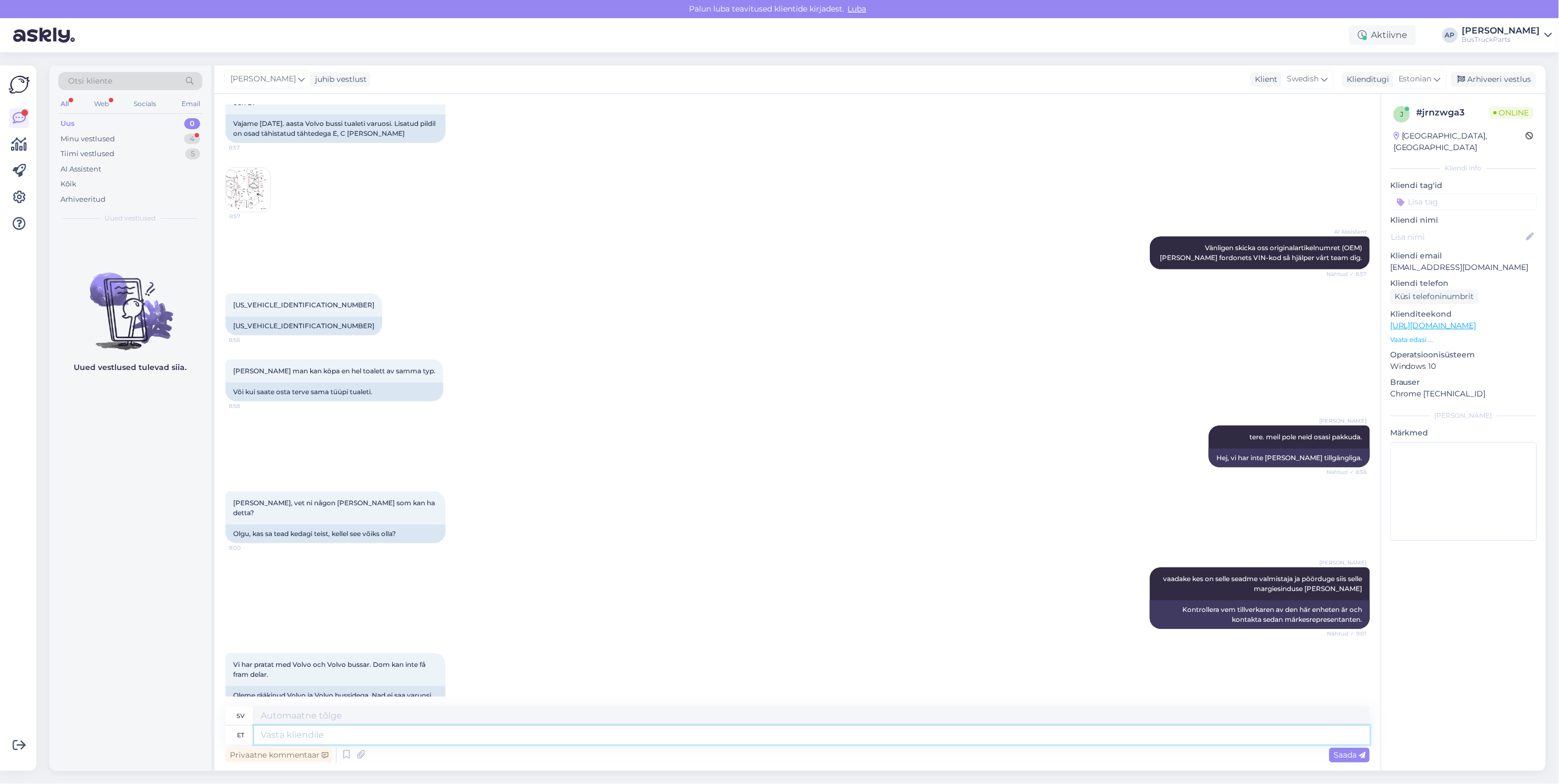
drag, startPoint x: 283, startPoint y: 737, endPoint x: 301, endPoint y: 737, distance: 18.0
click at [283, 737] on textarea at bounding box center [812, 734] width 1116 height 19
type textarea "ja"
type textarea "och"
type textarea "ja,"
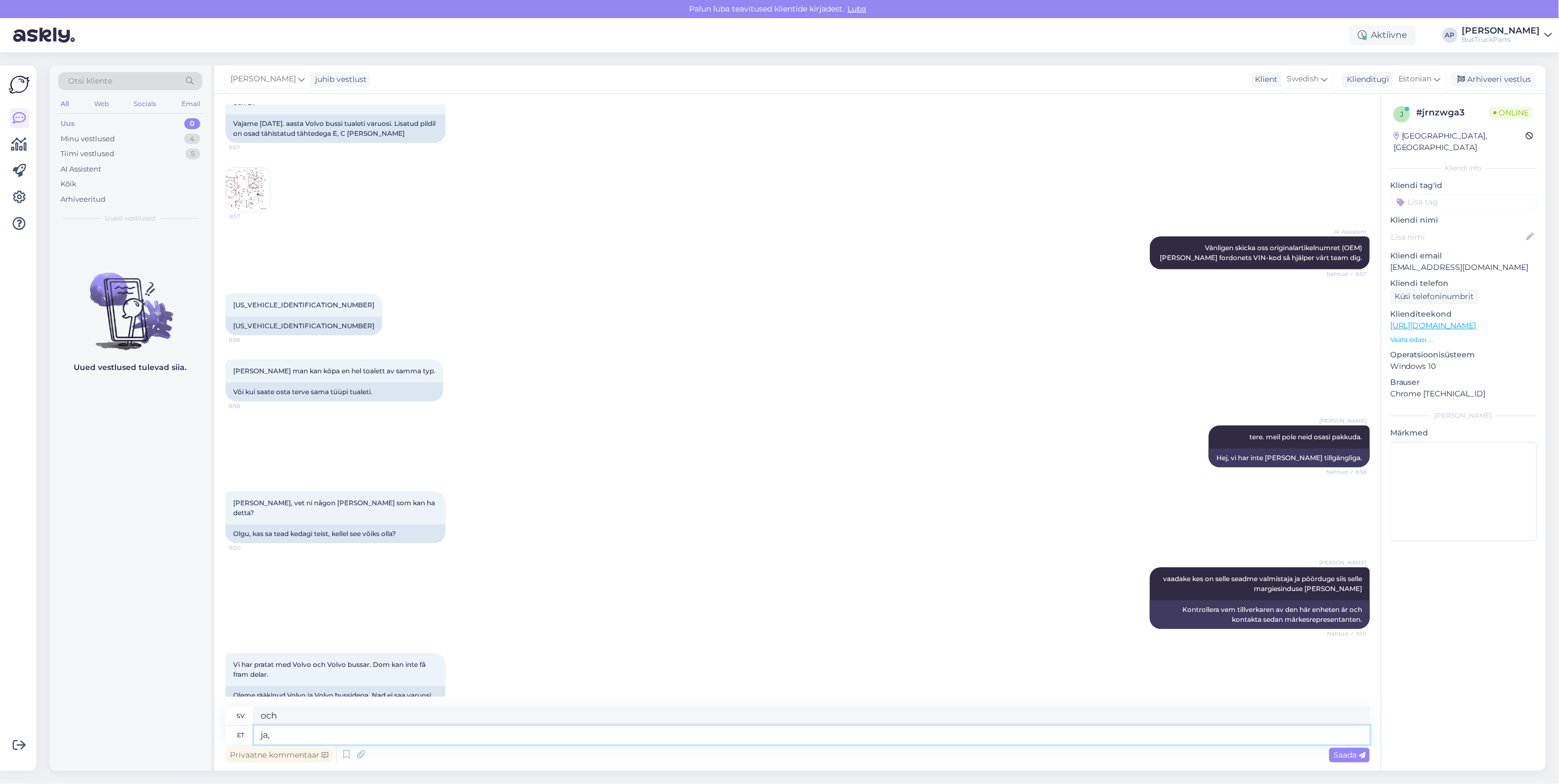
type textarea "och,"
type textarea "ja, kahjuks"
type textarea "och, tyvärr"
type textarea "ja, kahjuks ei"
type textarea "och tyvärr nej"
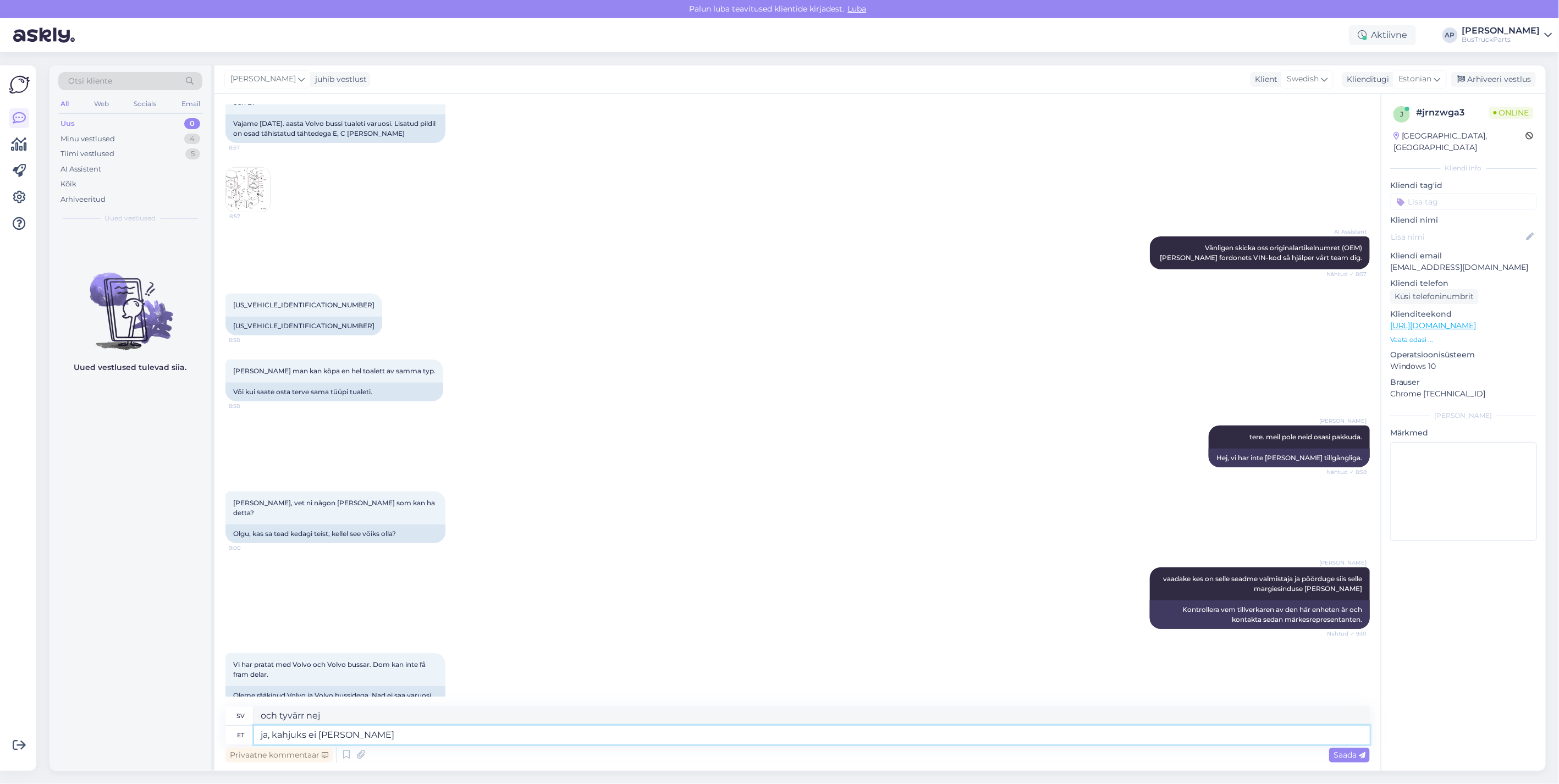
type textarea "ja, kahjuks ei ole meil k"
type textarea "och tyvärr har vi inte"
type textarea "ja, kahjuks ei ole meil ka"
type textarea "och tyvärr har vi inte heller"
type textarea "ja, kahjuks ei ole meil ka hetkel m"
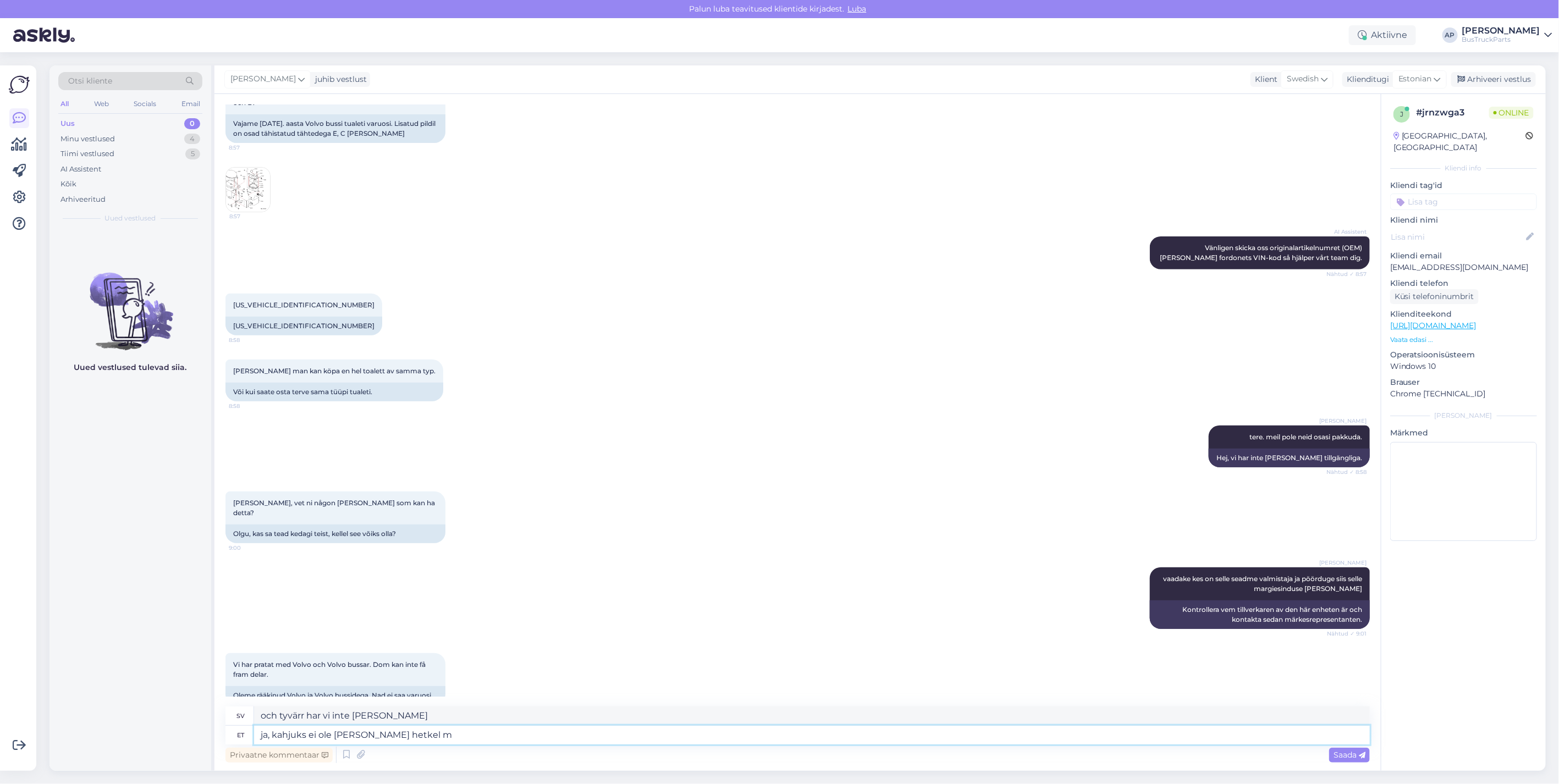
type textarea "och tyvärr har vi inga just nu heller"
type textarea "ja, kahjuks ei ole meil ka hetkel midagi pa"
type textarea "och tyvärr har vi inget just nu heller"
type textarea "ja, kahjuks ei ole meil ka hetkel midagi pakkuda"
type textarea "och tyvärr har vi inget att erbjuda just nu heller"
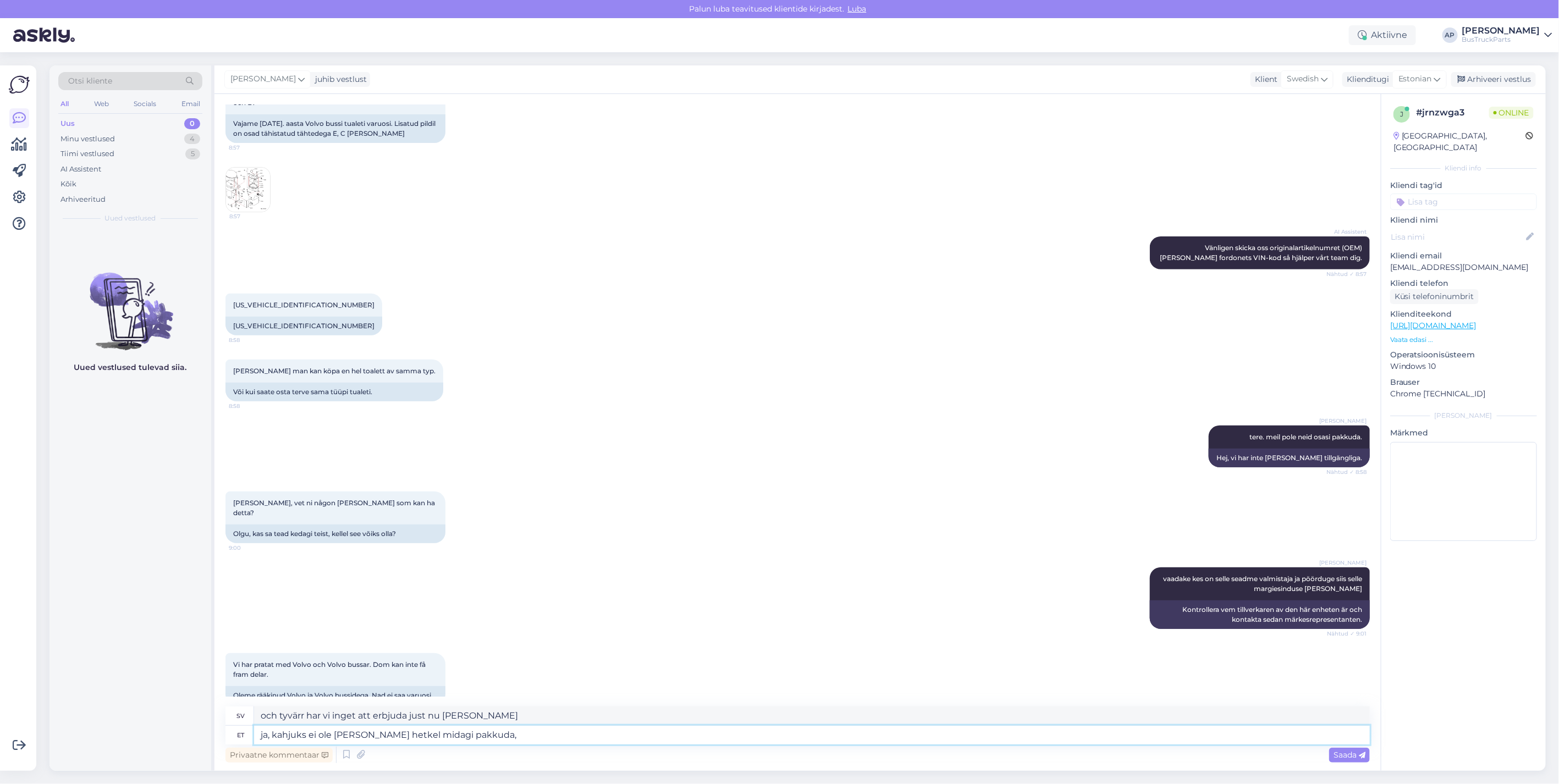
type textarea "ja, kahjuks ei ole meil ka hetkel midagi pakkuda,"
type textarea "och tyvärr har vi inget att erbjuda just nu,"
type textarea "ja, kahjuks ei ole meil ka hetkel midagi pakkuda, ühes"
type textarea "och tyvärr har vi inget att erbjuda just nu heller"
type textarea "ja, kahjuks ei ole meil ka hetkel midagi pakkuda, ühes bus"
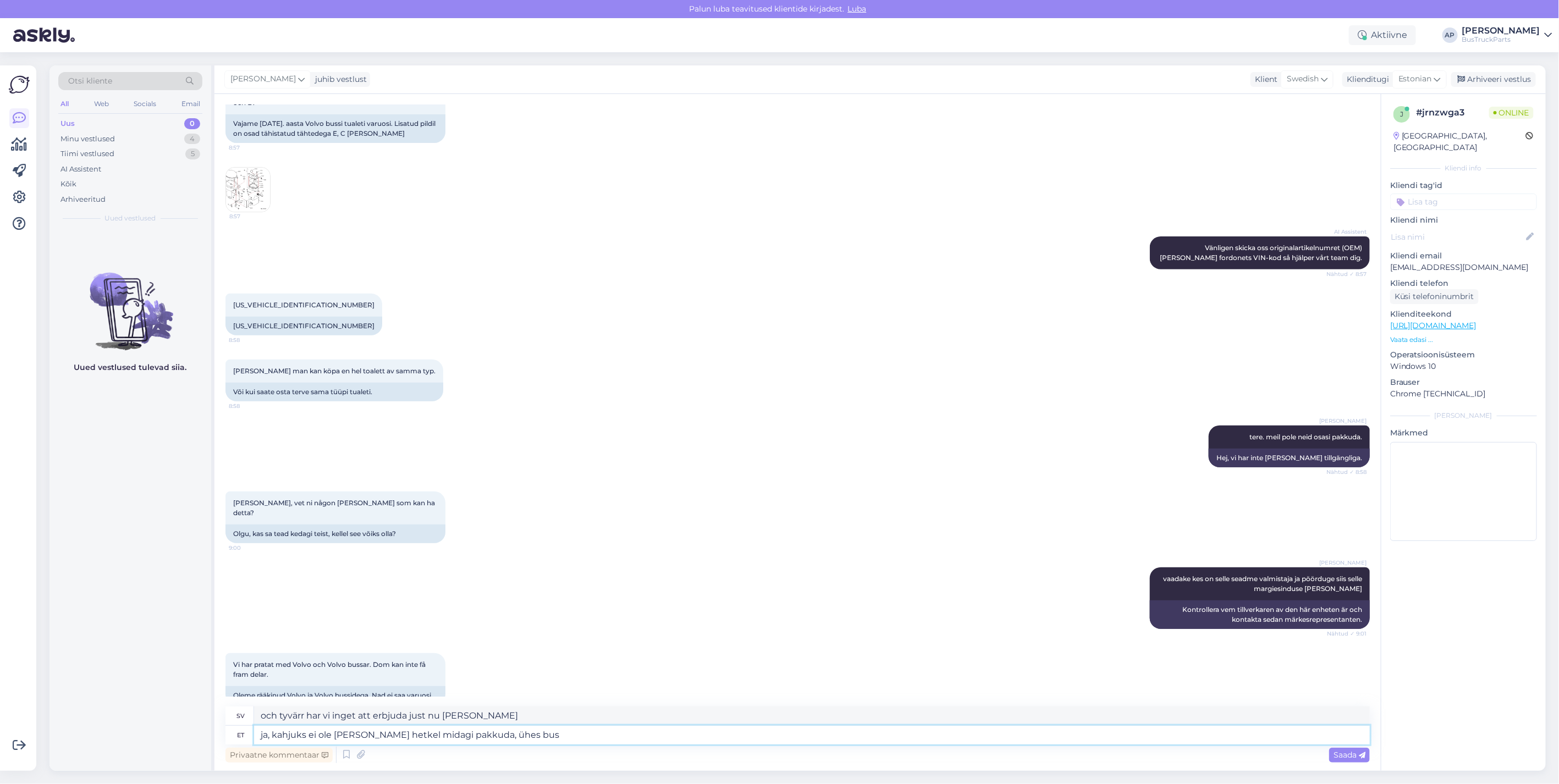
type textarea "och tyvärr har vi inget att erbjuda just nu heller."
type textarea "ja, kahjuks ei ole meil ka hetkel midagi pakkuda, ühes bussis"
type textarea "och tyvärr har vi inget att erbjuda just nu, i en buss"
type textarea "ja, kahjuks ei ole meil ka hetkel midagi pakkuda, ühes bussis oli"
type textarea "och tyvärr har vi inget att erbjuda just nu, en av bussarna var"
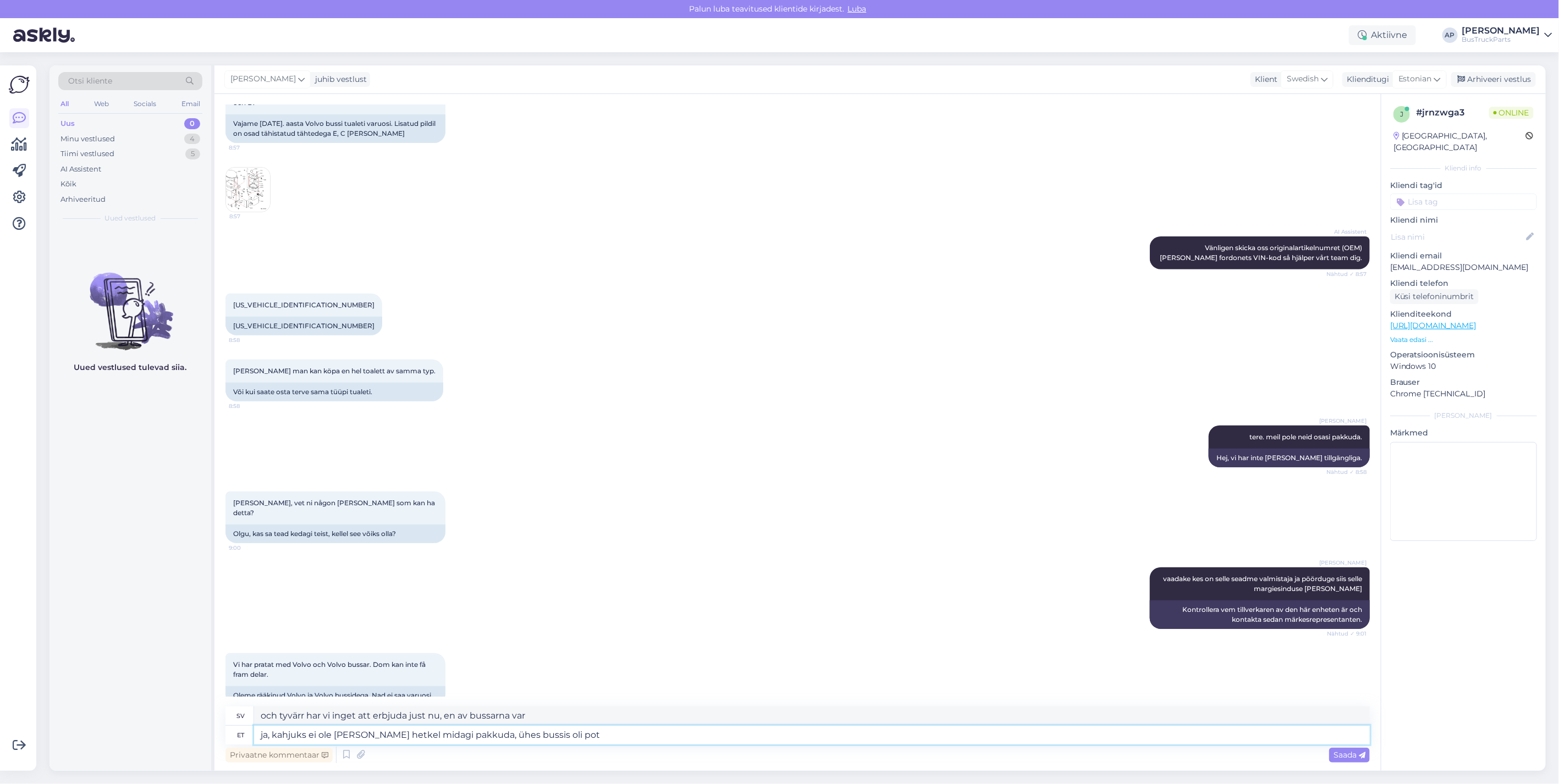
type textarea "ja, kahjuks ei ole meil ka hetkel midagi pakkuda, ühes bussis oli pott"
type textarea "och tyvärr har vi inget att erbjuda just nu, det fanns marijuana på en av bussa…"
type textarea "ja, kahjuks ei ole meil ka hetkel midagi pakkuda, ühes bussis oli pott, s"
type textarea "och tyvärr har vi inget att erbjuda just nu, det fanns marijuana på en av bussa…"
type textarea "ja, kahjuks ei ole meil ka hetkel midagi pakkuda, ühes bussis oli pott, see"
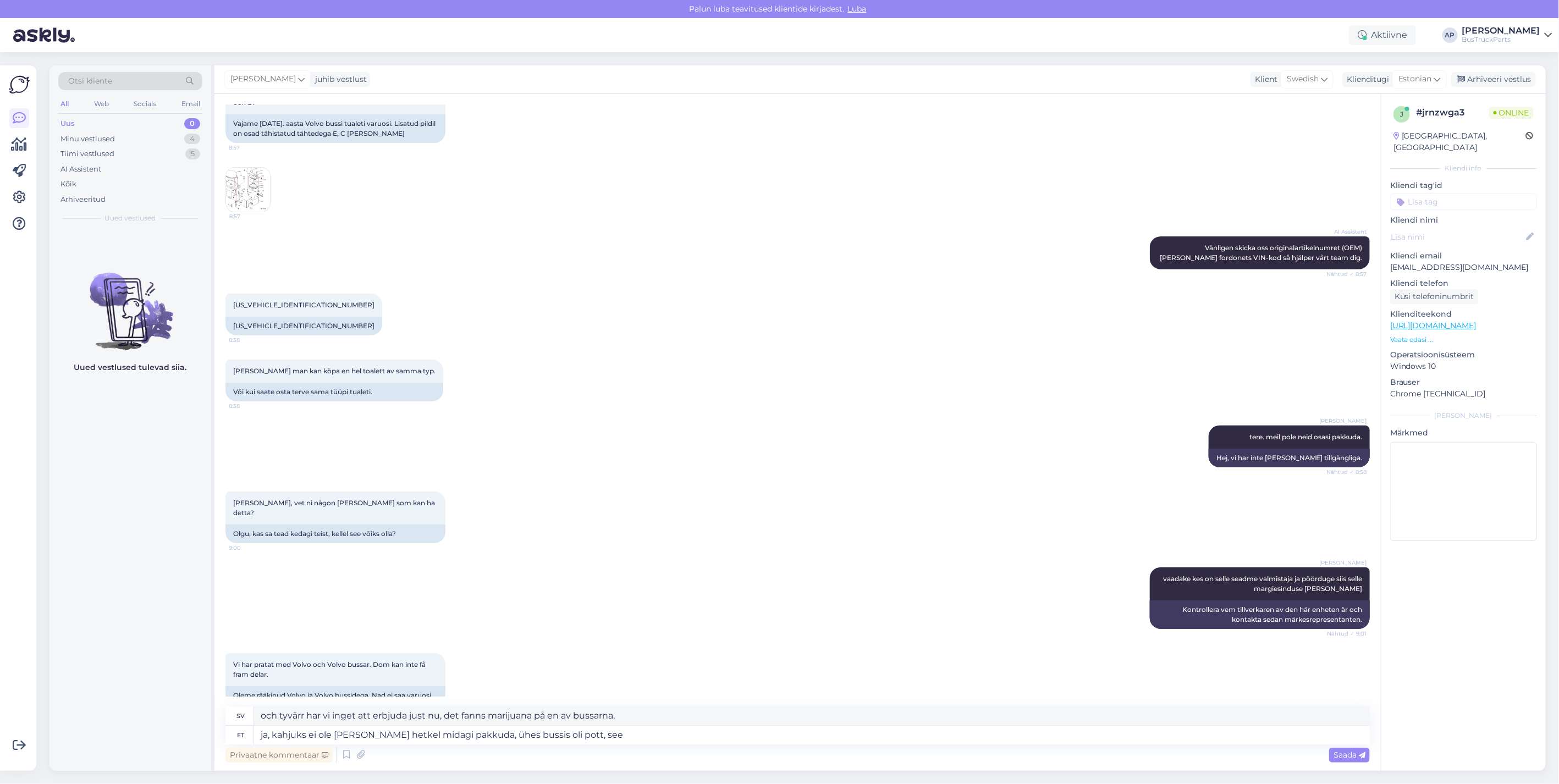
type textarea "och tyvärr har vi inget att erbjuda just nu, det fanns marijuana på en av bussa…"
drag, startPoint x: 397, startPoint y: 752, endPoint x: 587, endPoint y: 735, distance: 190.8
click at [587, 735] on textarea "ja, kahjuks ei ole meil ka hetkel midagi pakkuda, ühes bussis oli pott, see" at bounding box center [812, 734] width 1116 height 19
type textarea "ja, kahjuks ei ole meil ka hetkel midagi pakkuda, ühes bussis oli pott, see sai…"
type textarea "och tyvärr har vi inget att erbjuda just nu, det fanns marijuana på en av bussa…"
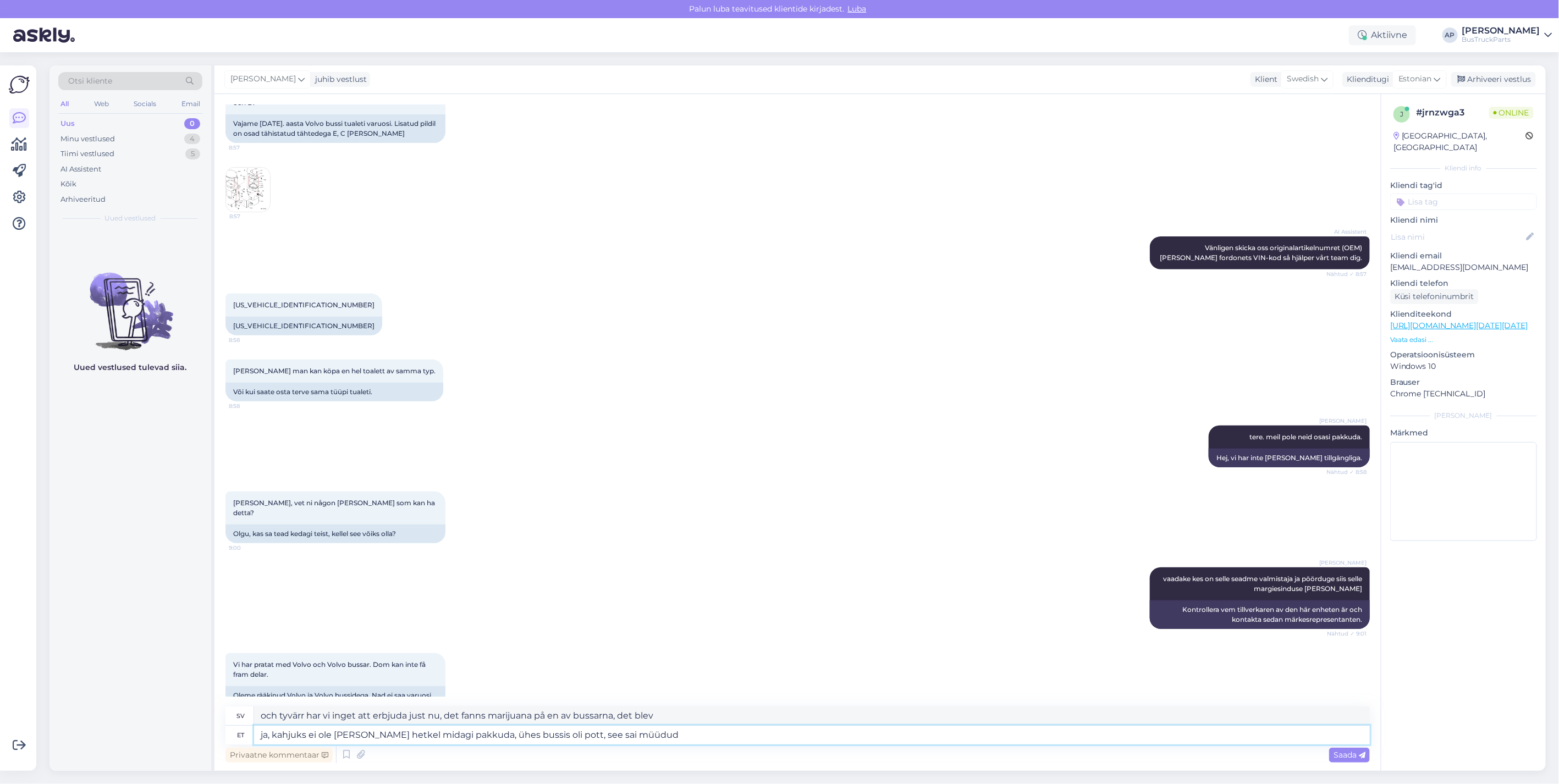
type textarea "ja, kahjuks ei ole meil ka hetkel midagi pakkuda, ühes bussis oli pott, see sai…"
type textarea "och tyvärr har vi inget att erbjuda just nu, det fanns marijuana på en av bussa…"
type textarea "ja, kahjuks ei ole meil ka hetkel midagi pakkuda, ühes bussis oli pott, see sai…"
type textarea "och tyvärr har vi inget att erbjuda just nu, det fanns en kruka i en av bussarn…"
type textarea "ja, kahjuks ei ole meil ka hetkel midagi pakkuda, ühes bussis oli pott, see sai…"
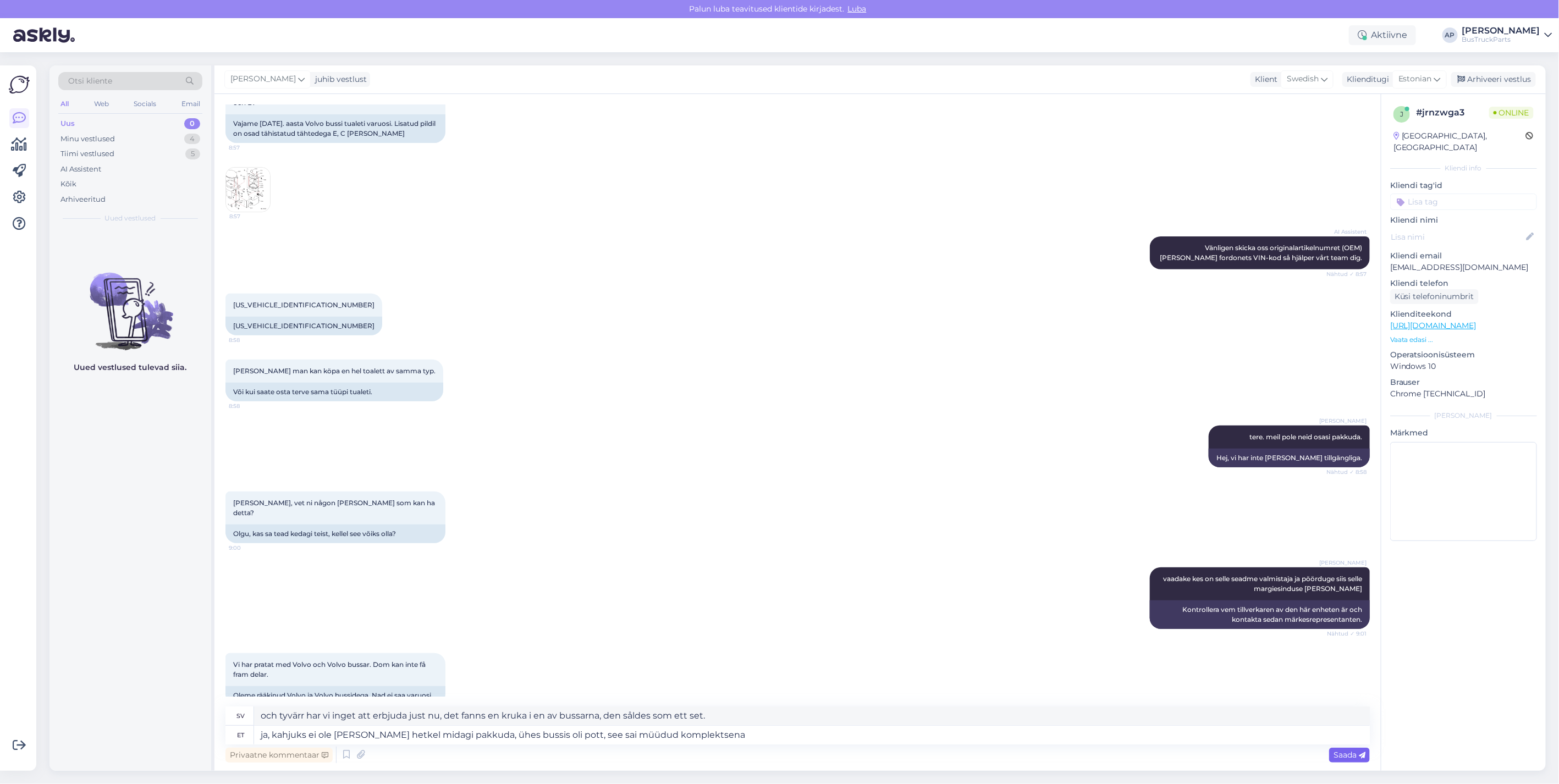
click at [1350, 751] on span "Saada" at bounding box center [1349, 754] width 32 height 10
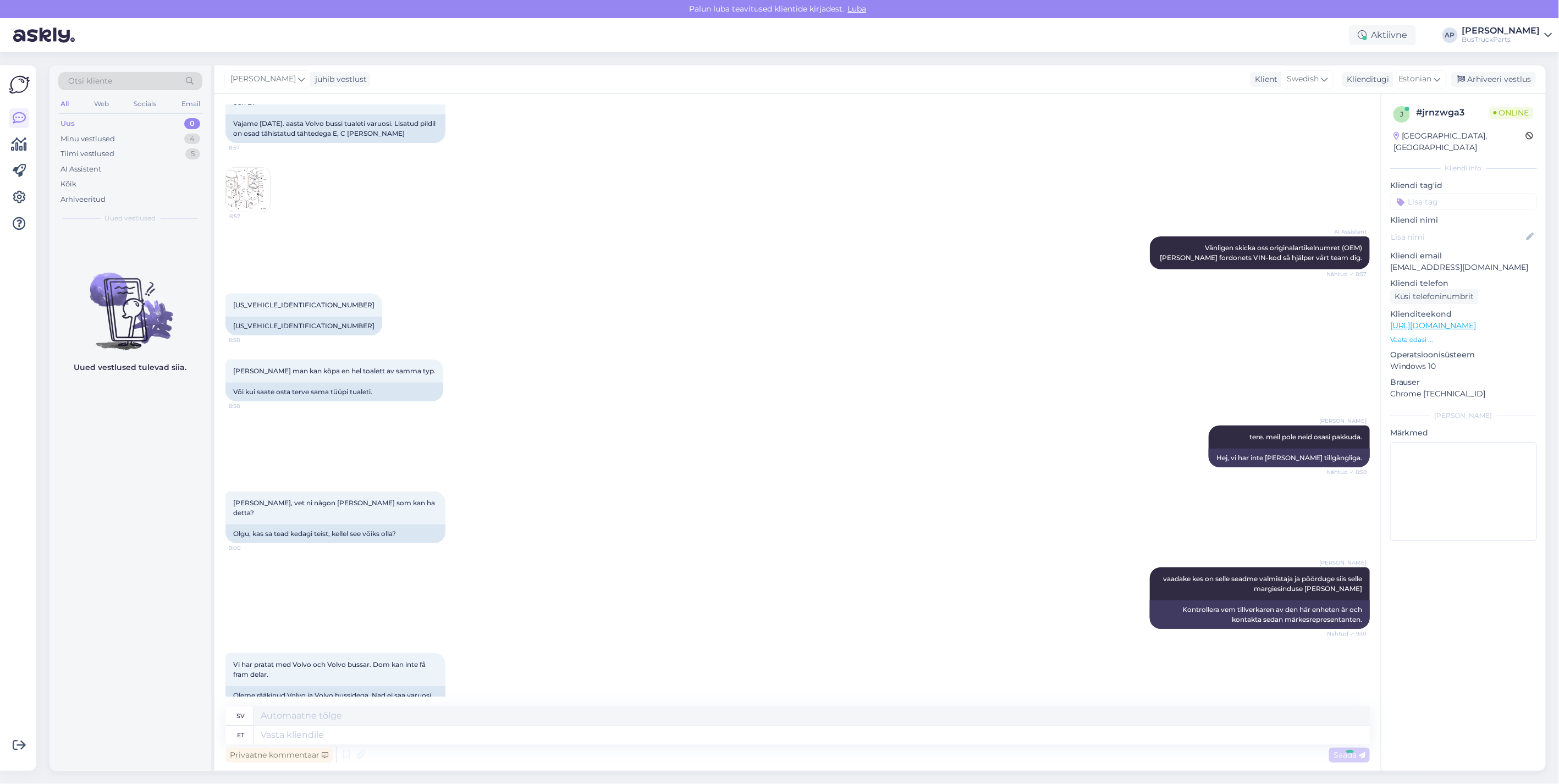
scroll to position [290, 0]
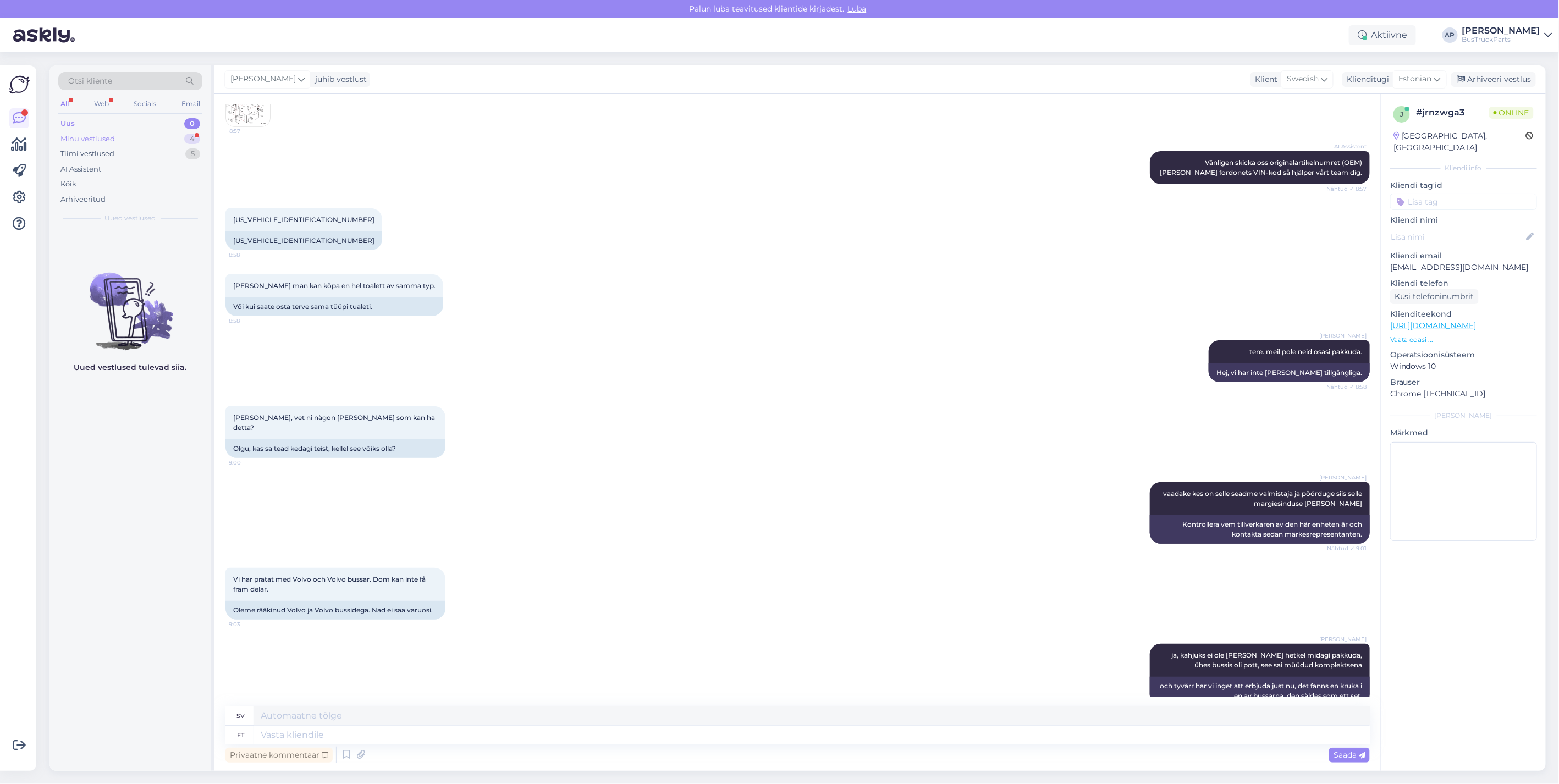
click at [103, 134] on div "Minu vestlused" at bounding box center [88, 139] width 54 height 11
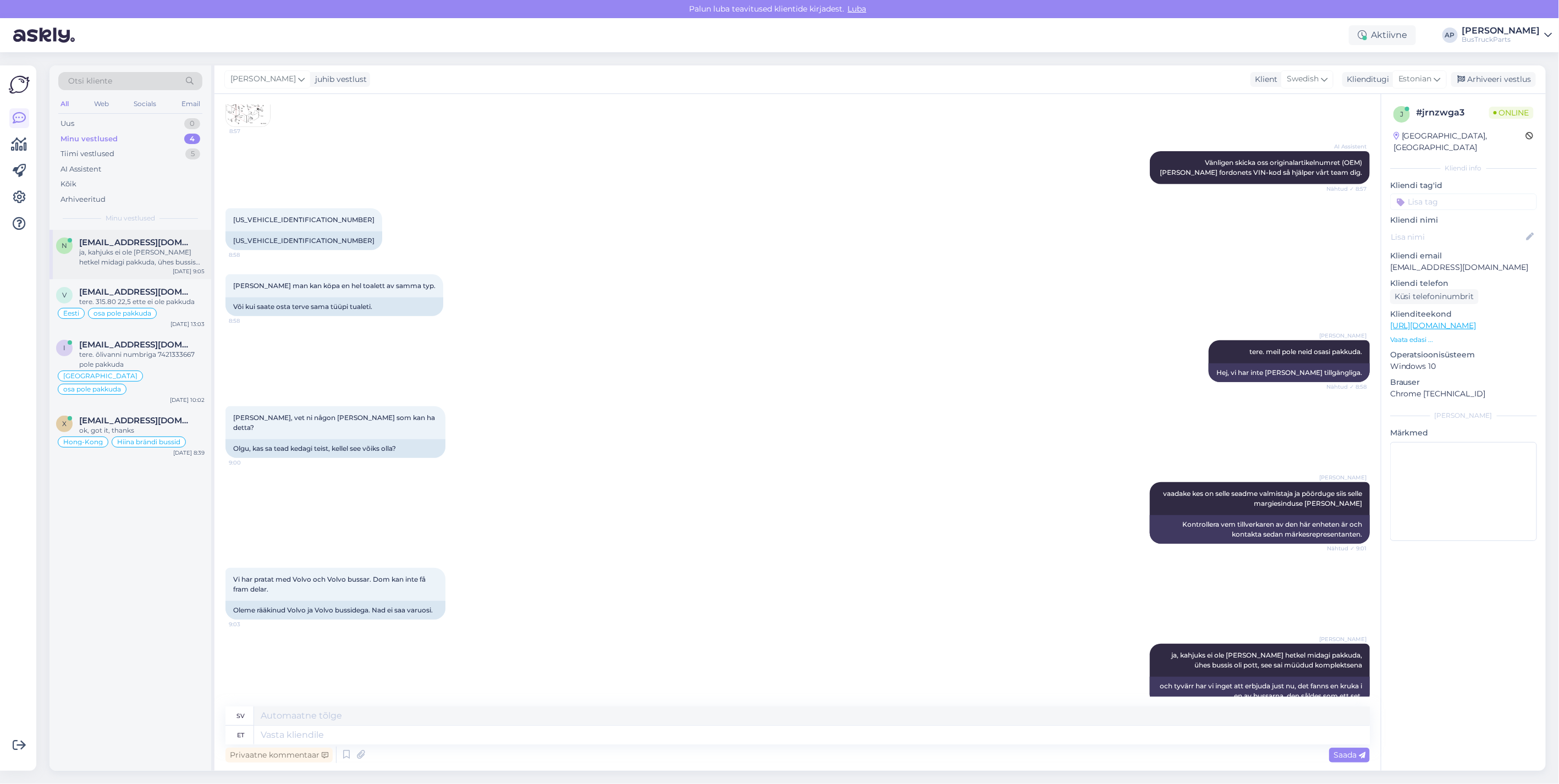
click at [144, 244] on span "niklas.ek@bussexperten.se" at bounding box center [136, 243] width 114 height 10
click at [88, 293] on span "Veiko.paimla@gmail.com" at bounding box center [136, 292] width 114 height 10
